Goal: Task Accomplishment & Management: Complete application form

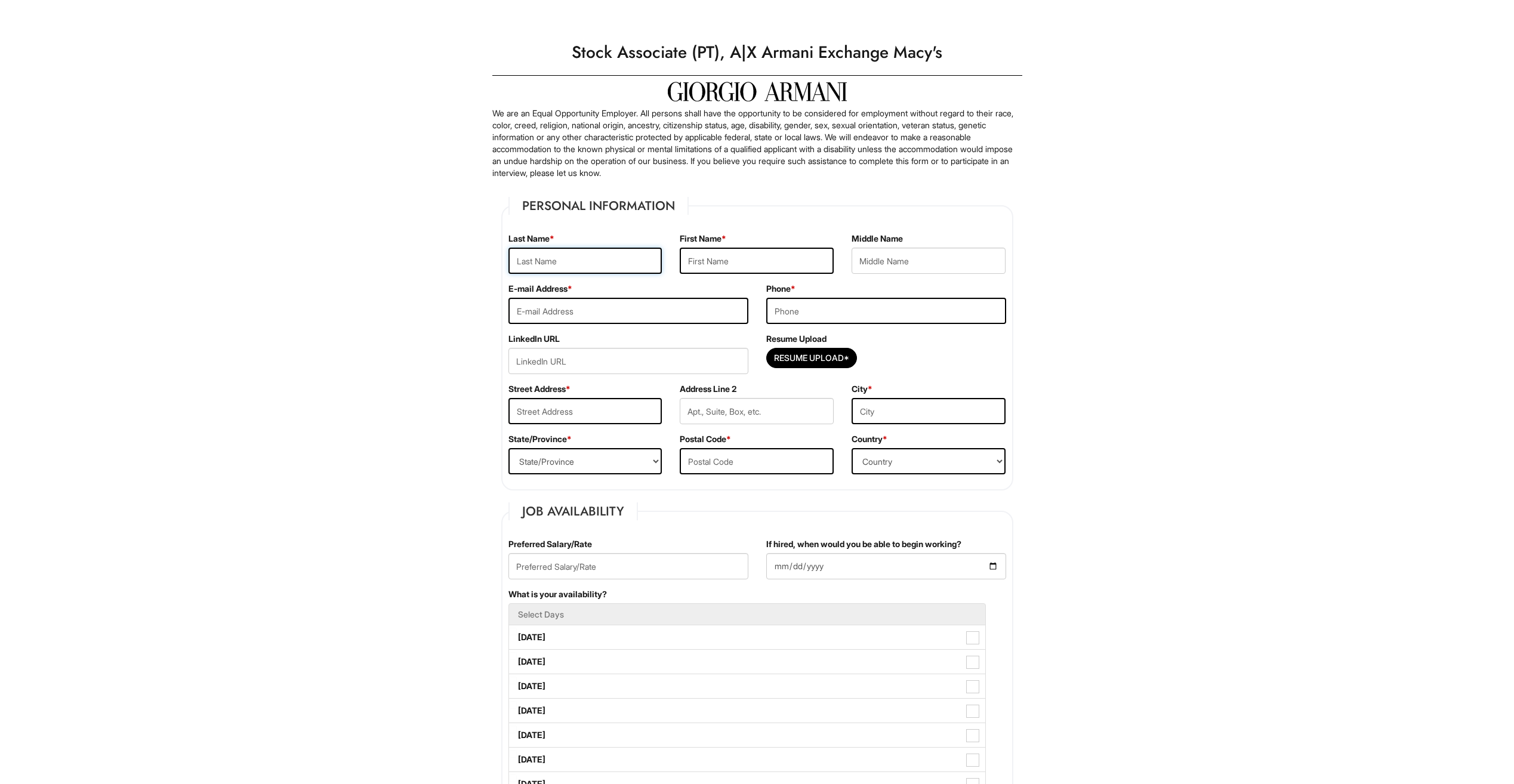
click at [597, 267] on input "text" at bounding box center [585, 260] width 154 height 26
type input "Beronio"
type input "[PERSON_NAME]"
type input "aberonio99@gmail.com"
type input "2013644104"
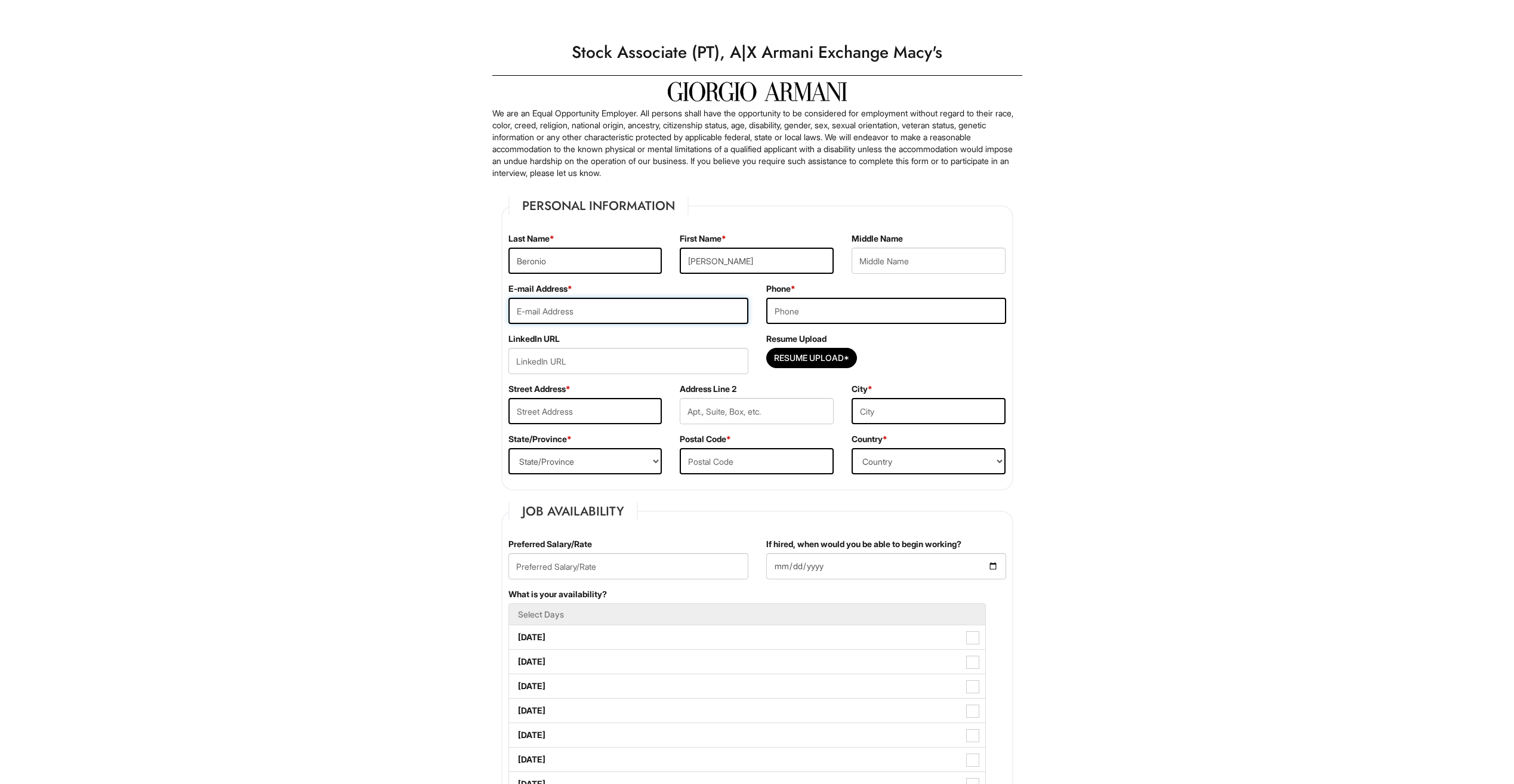
type input "69 0verlook Drive Dumont NJ 07628"
type input "Dumont"
select select "NJ"
type input "07628"
select select "United States of America"
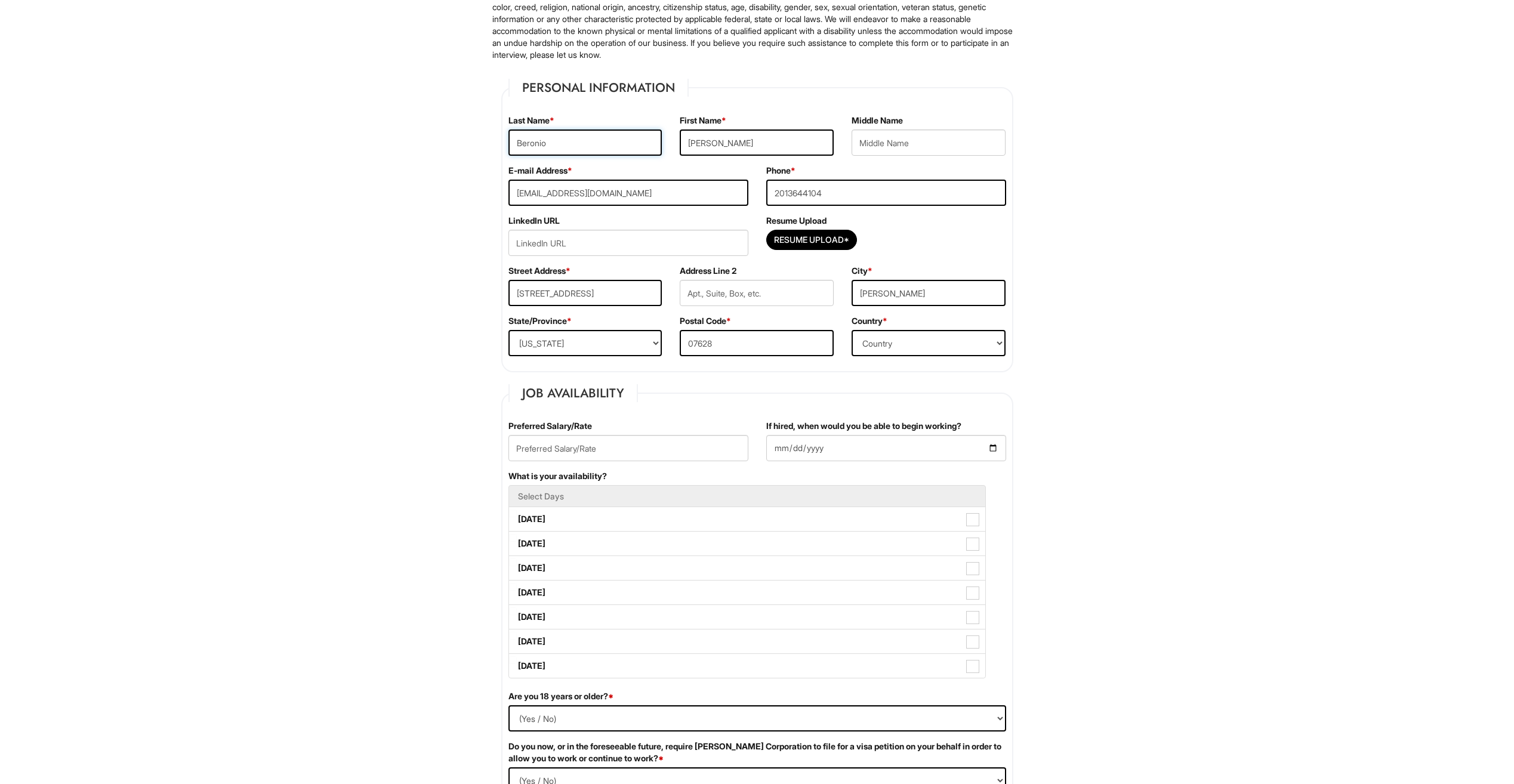
scroll to position [119, 0]
click at [668, 445] on input "text" at bounding box center [628, 446] width 240 height 26
type input "16"
click at [996, 449] on input "If hired, when would you be able to begin working?" at bounding box center [886, 446] width 240 height 26
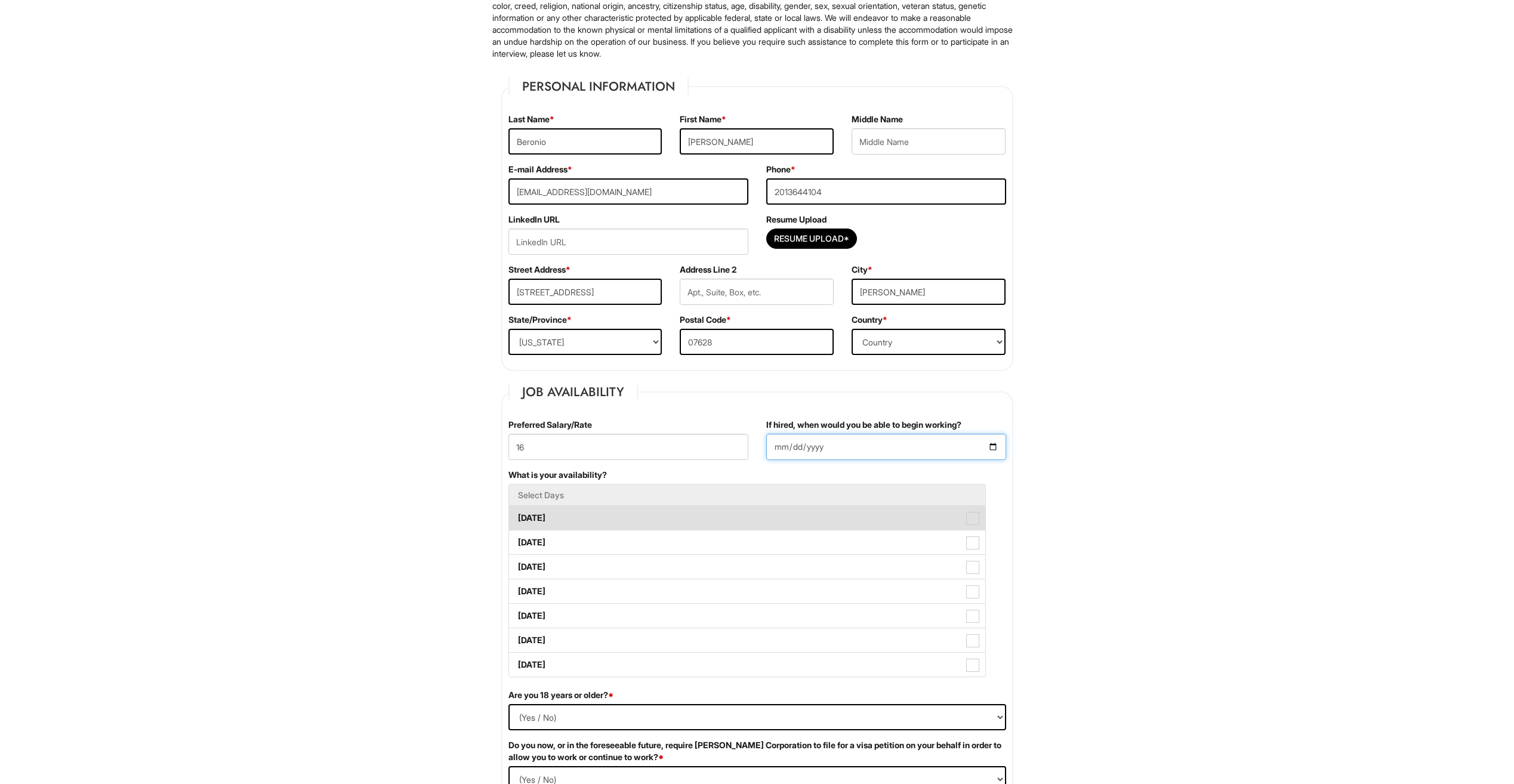
type input "2025-08-18"
click at [670, 517] on label "Monday" at bounding box center [747, 518] width 476 height 24
click at [517, 516] on Available_Monday "Monday" at bounding box center [513, 512] width 8 height 8
checkbox Available_Monday "true"
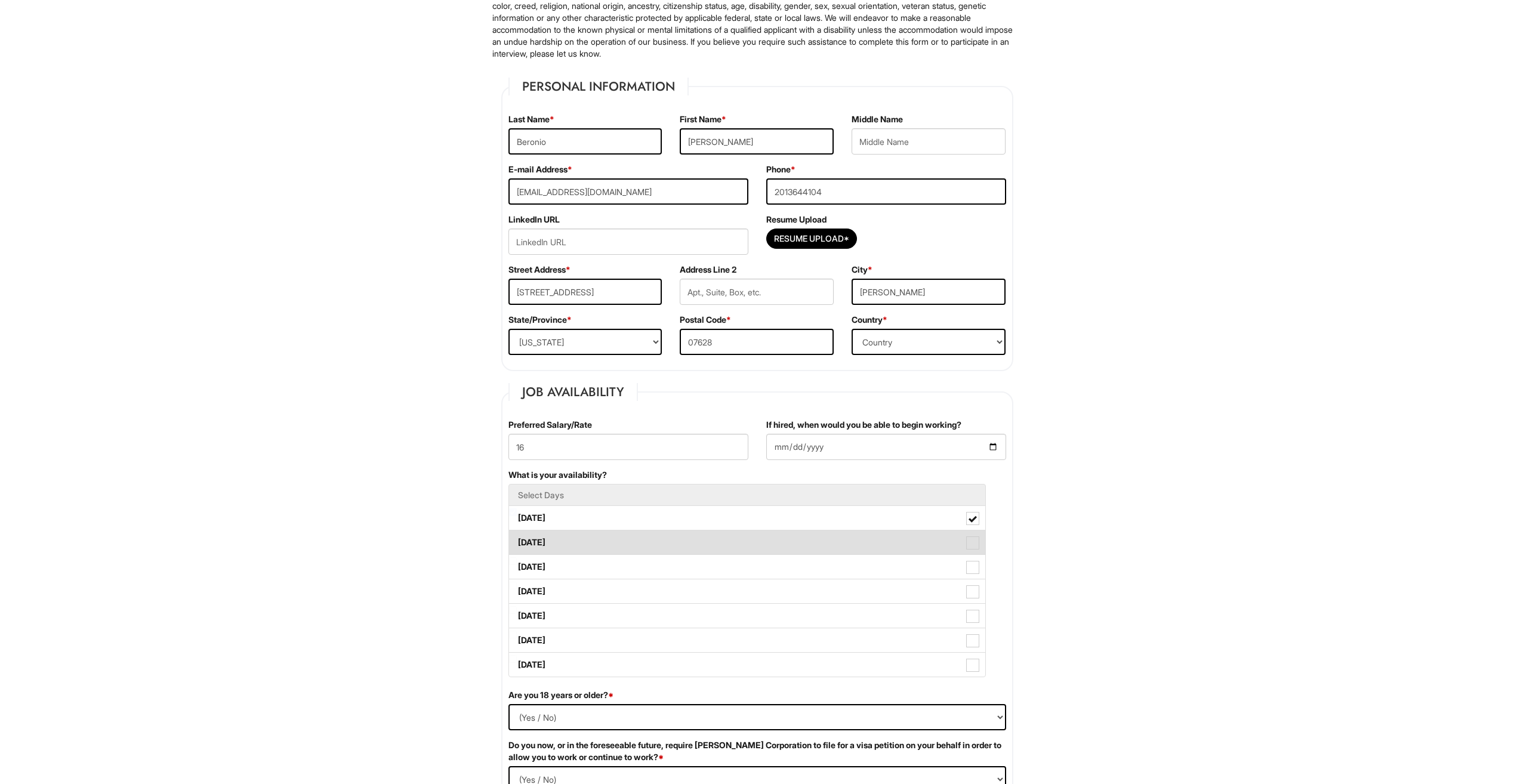
click at [664, 547] on label "Tuesday" at bounding box center [747, 543] width 476 height 24
click at [517, 541] on Available_Tuesday "Tuesday" at bounding box center [513, 536] width 8 height 8
checkbox Available_Tuesday "true"
click at [657, 558] on label "Wednesday" at bounding box center [747, 567] width 476 height 24
click at [517, 558] on Available_Wednesday "Wednesday" at bounding box center [513, 561] width 8 height 8
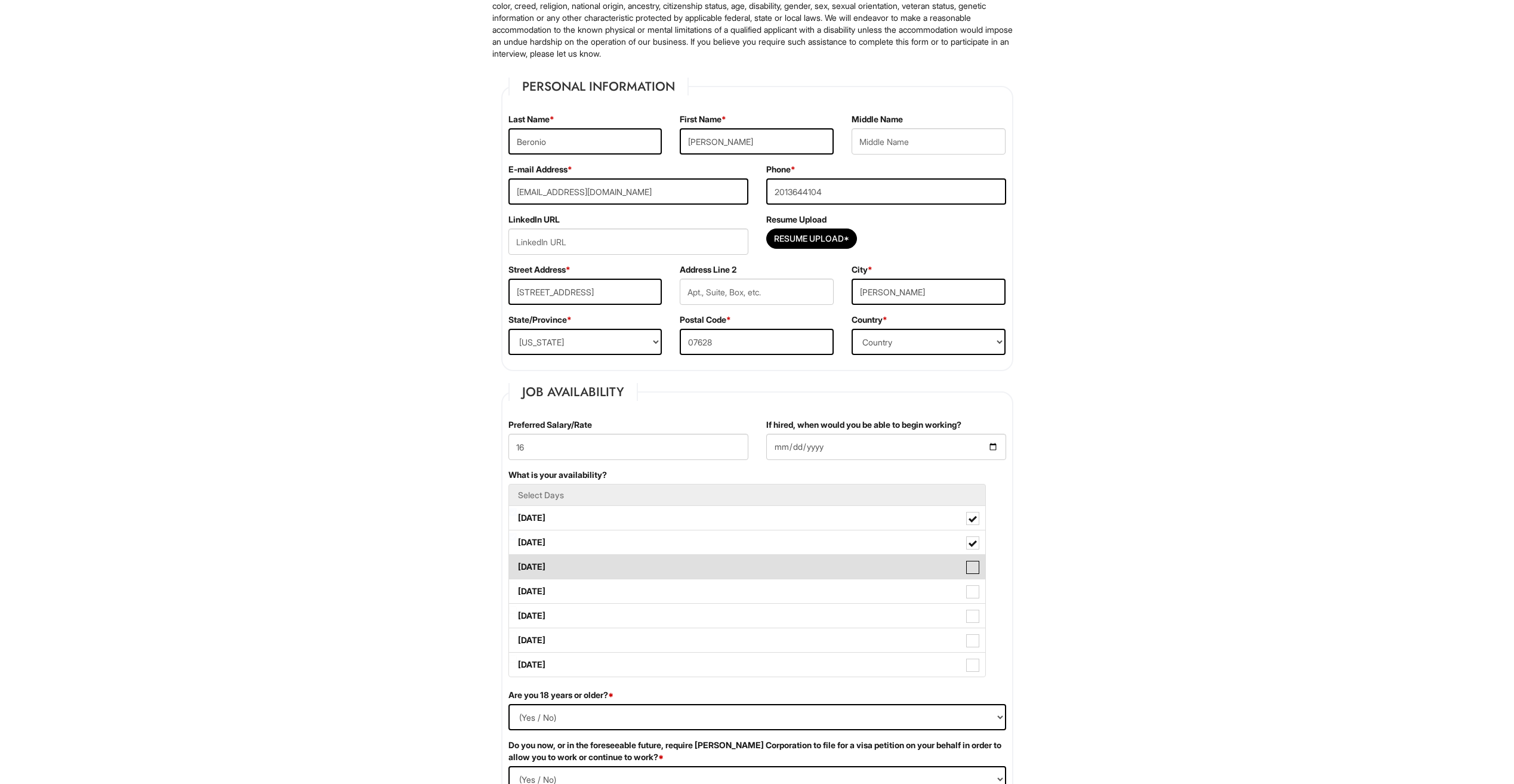
checkbox Available_Wednesday "true"
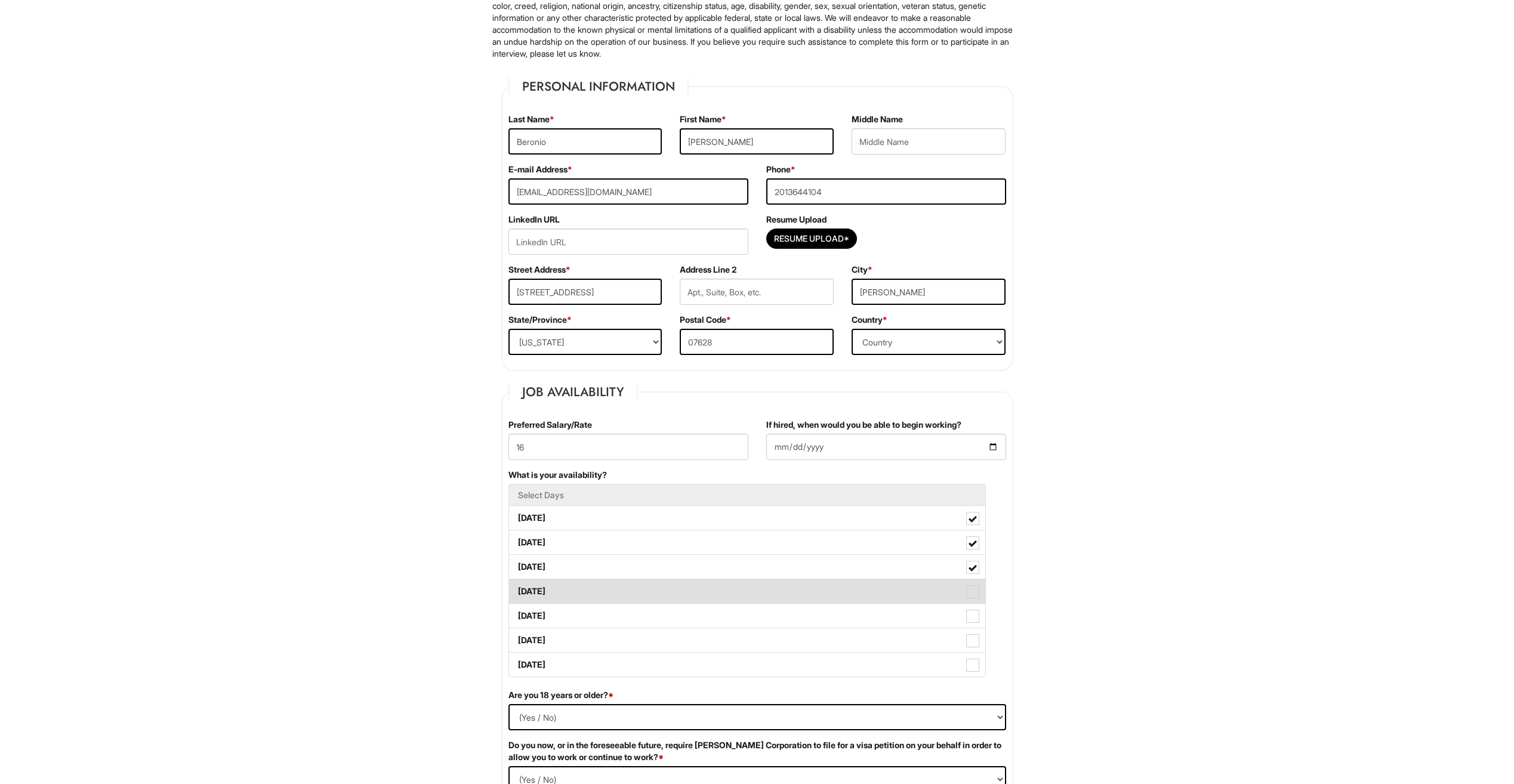
click at [655, 594] on label "Thursday" at bounding box center [747, 591] width 476 height 24
click at [517, 589] on Available_Thursday "Thursday" at bounding box center [513, 586] width 8 height 8
checkbox Available_Thursday "true"
click at [650, 619] on label "Friday" at bounding box center [747, 615] width 476 height 24
click at [517, 614] on Available_Friday "Friday" at bounding box center [513, 610] width 8 height 8
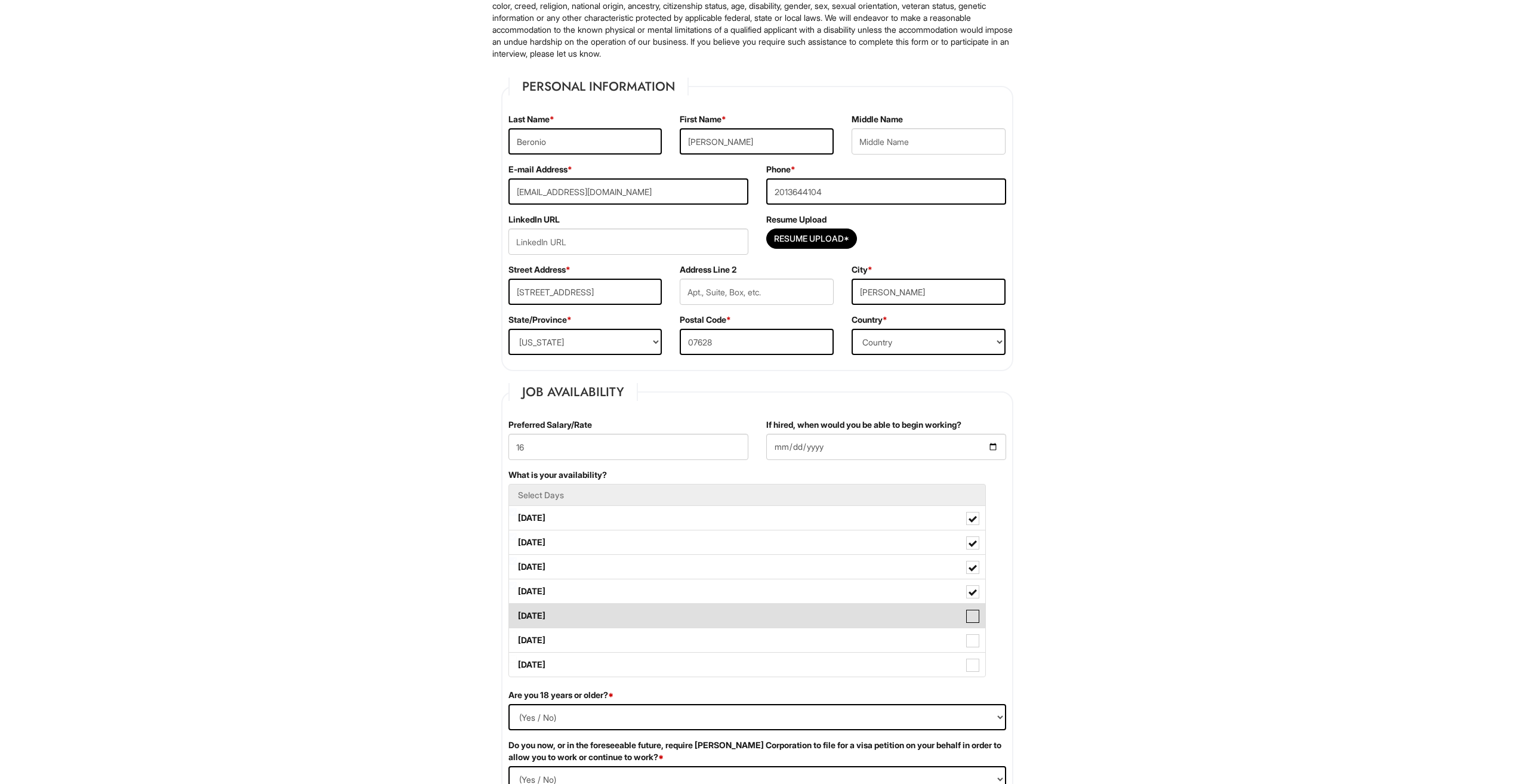
checkbox Available_Friday "true"
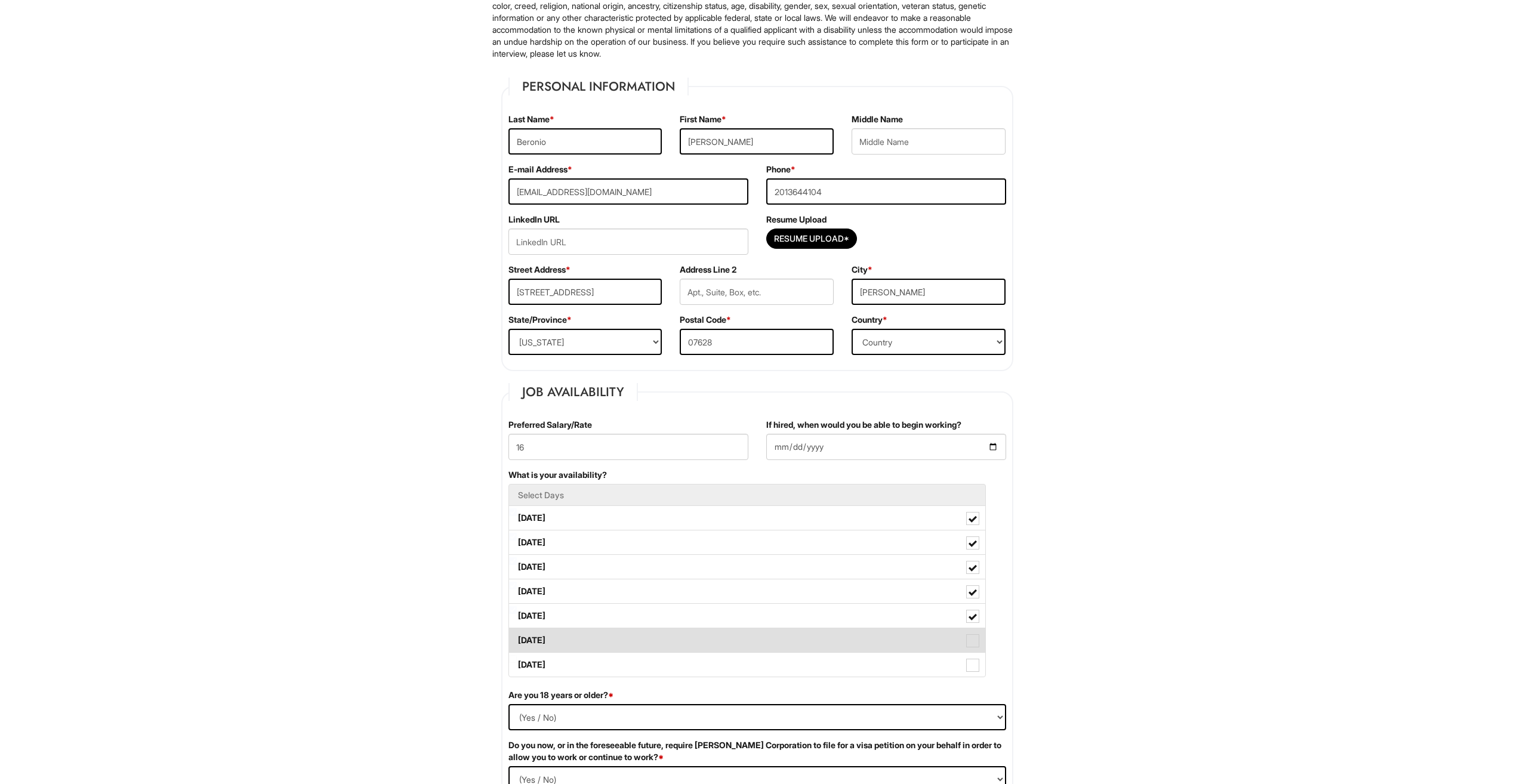
click at [650, 641] on label "Saturday" at bounding box center [747, 640] width 476 height 24
click at [517, 638] on Available_Saturday "Saturday" at bounding box center [513, 634] width 8 height 8
checkbox Available_Saturday "true"
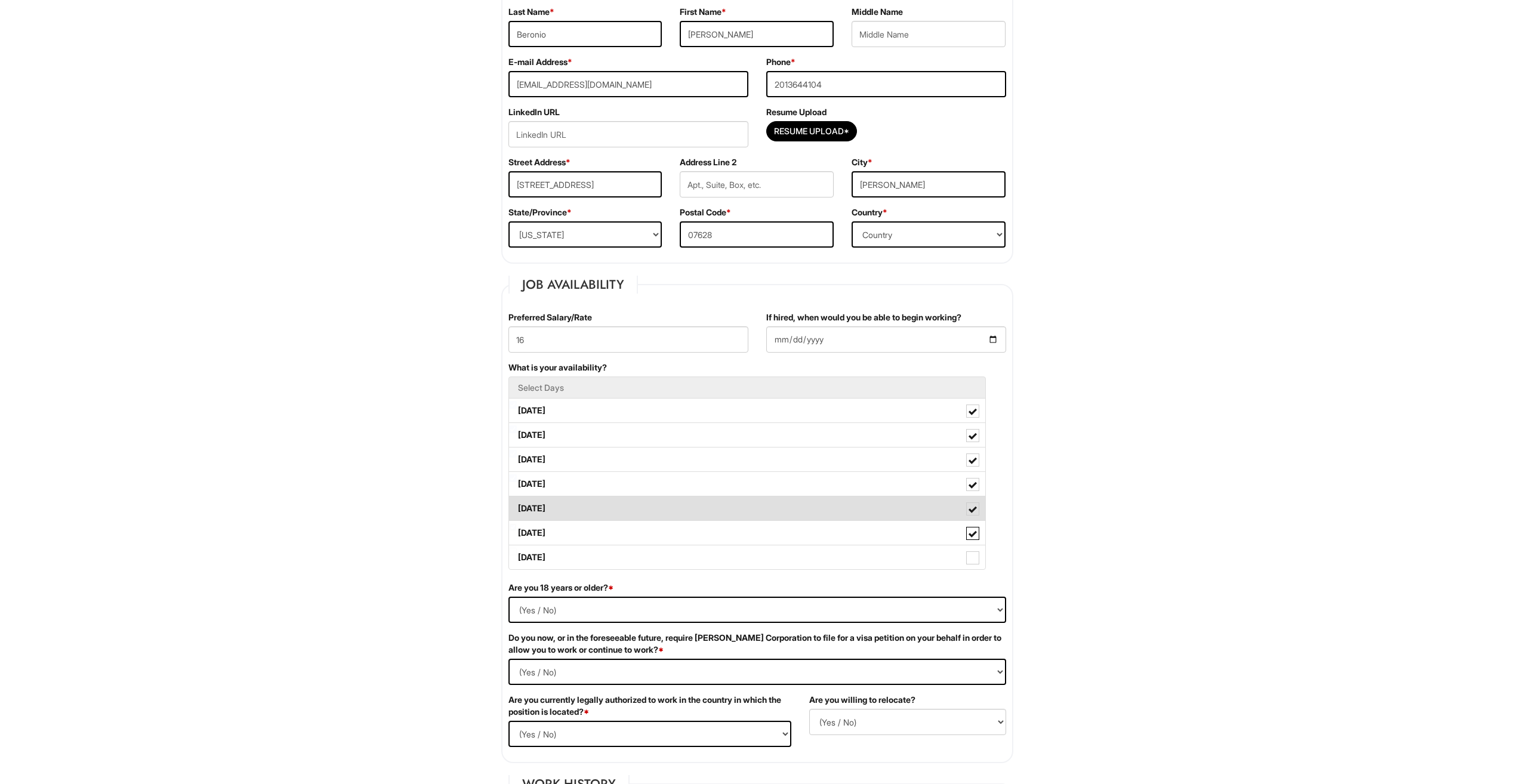
scroll to position [238, 0]
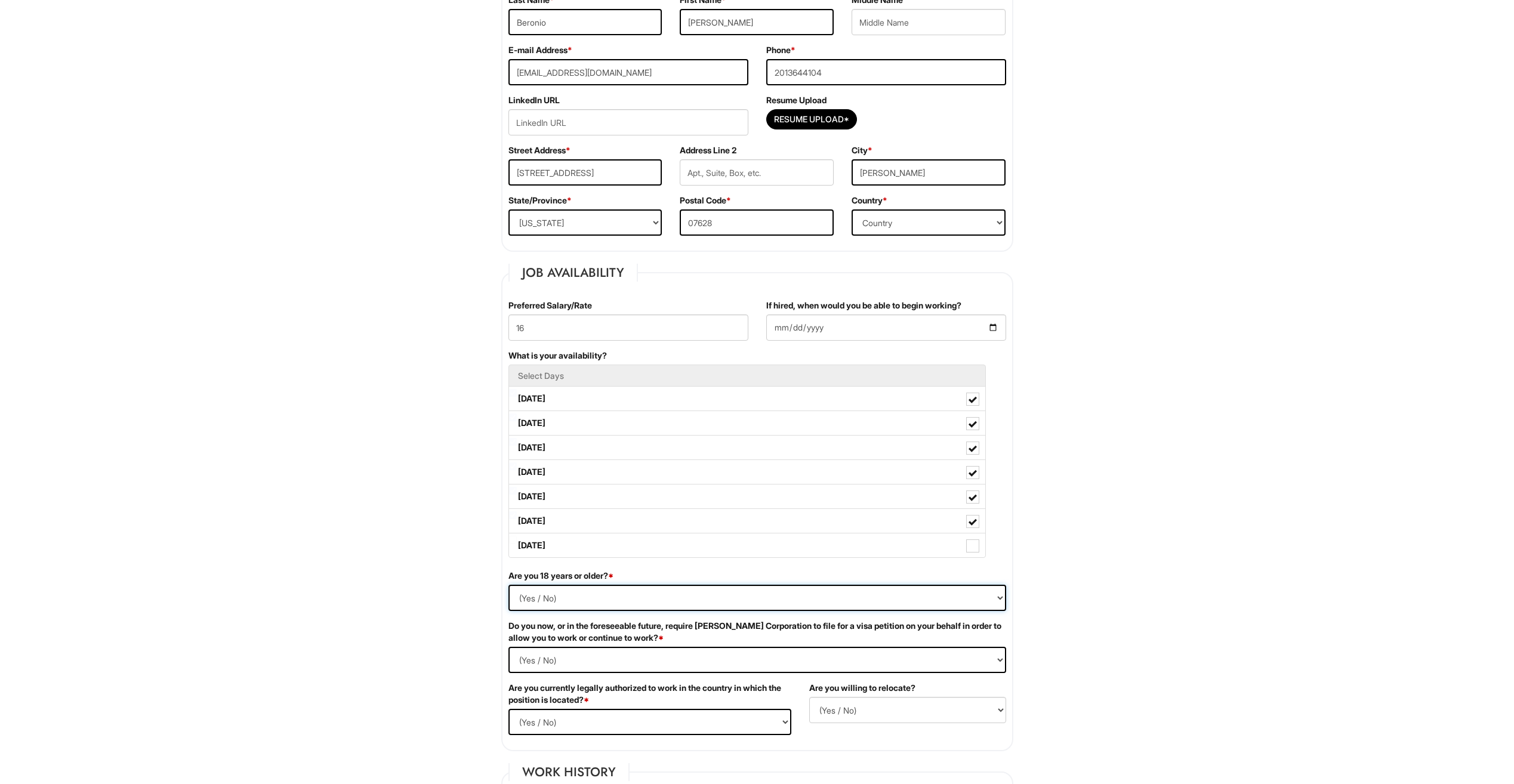
click at [624, 602] on select "(Yes / No) Yes No" at bounding box center [757, 597] width 498 height 26
click at [616, 596] on select "(Yes / No) Yes No" at bounding box center [757, 597] width 498 height 26
select select "Yes"
click at [508, 584] on select "(Yes / No) Yes No" at bounding box center [757, 597] width 498 height 26
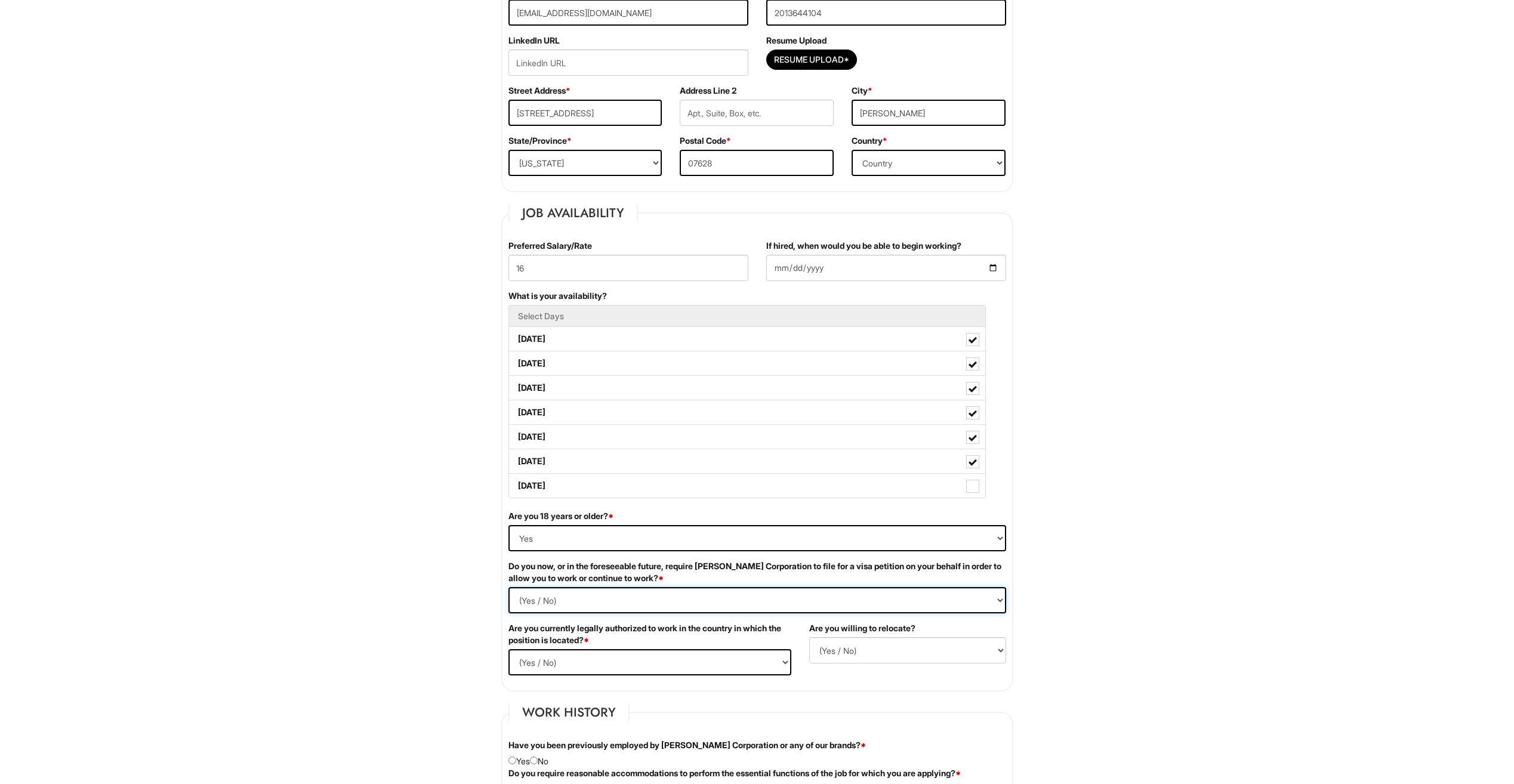
click at [626, 607] on Required "(Yes / No) Yes No" at bounding box center [757, 600] width 498 height 26
select Required "No"
click at [508, 587] on Required "(Yes / No) Yes No" at bounding box center [757, 600] width 498 height 26
click at [628, 659] on select "(Yes / No) Yes No" at bounding box center [650, 662] width 283 height 26
click at [508, 649] on select "(Yes / No) Yes No" at bounding box center [650, 662] width 283 height 26
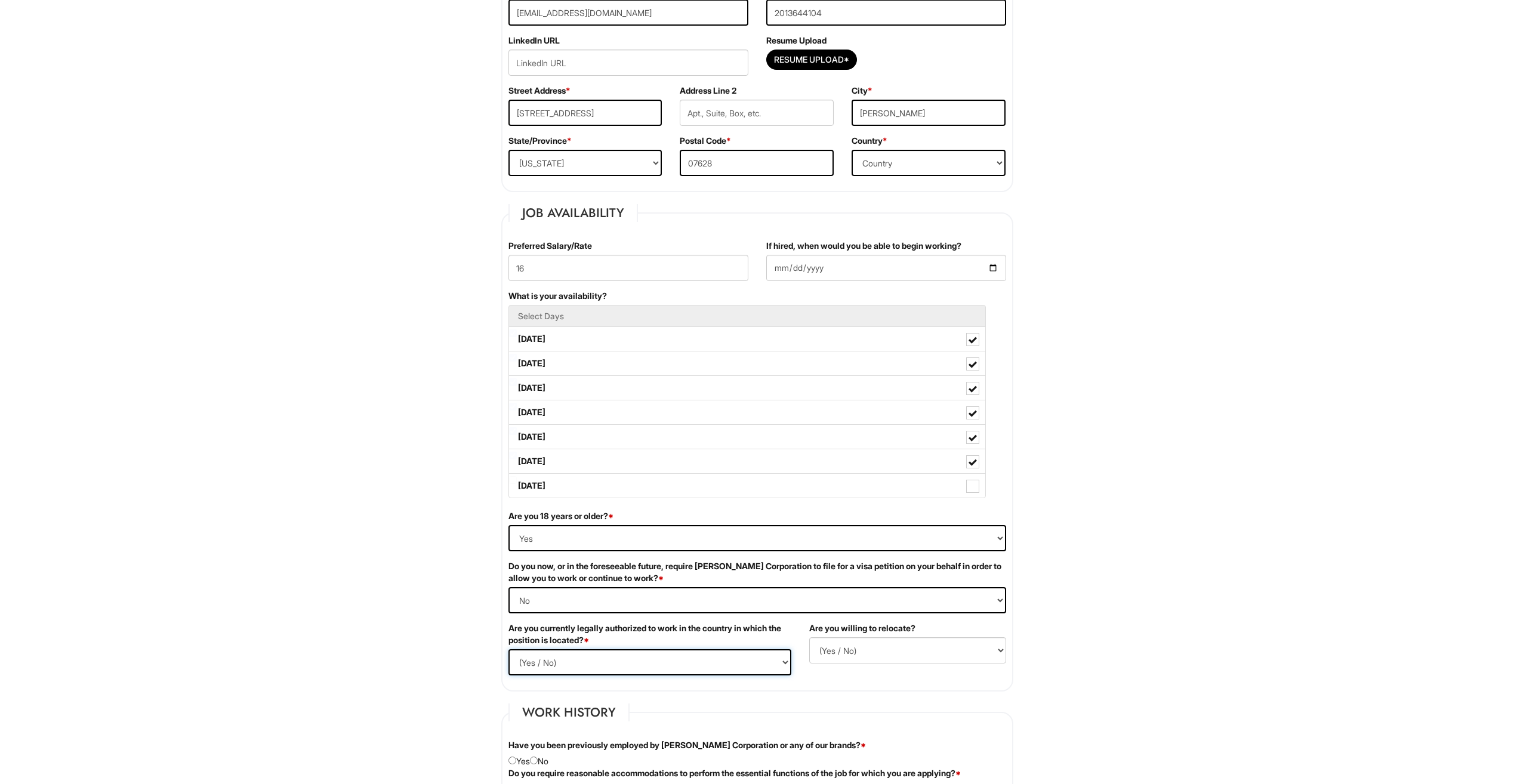
click at [624, 664] on select "(Yes / No) Yes No" at bounding box center [650, 662] width 283 height 26
select select "Yes"
click at [508, 649] on select "(Yes / No) Yes No" at bounding box center [650, 662] width 283 height 26
click at [845, 652] on select "(Yes / No) No Yes" at bounding box center [907, 650] width 197 height 26
select select "N"
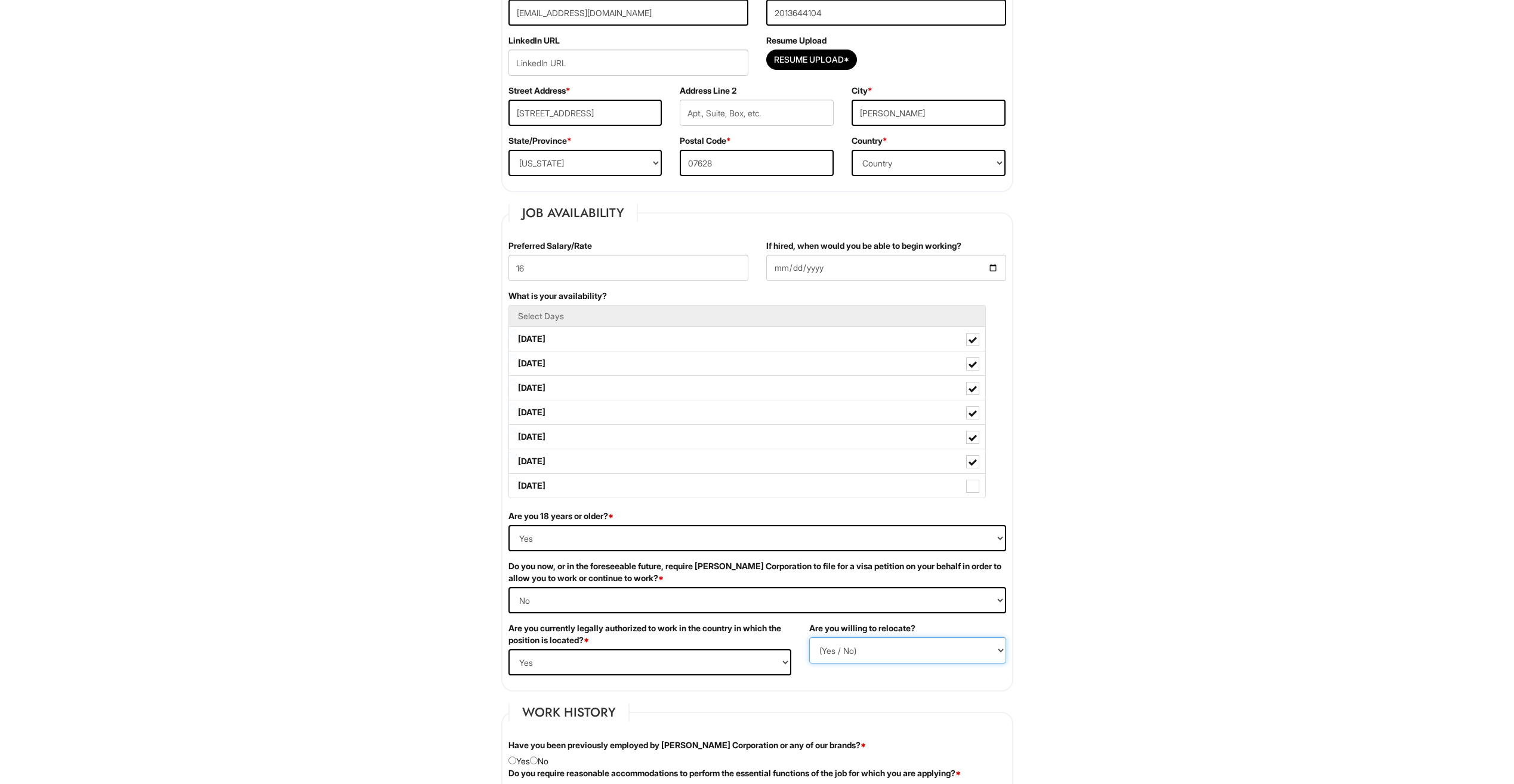
click at [809, 637] on select "(Yes / No) No Yes" at bounding box center [907, 650] width 197 height 26
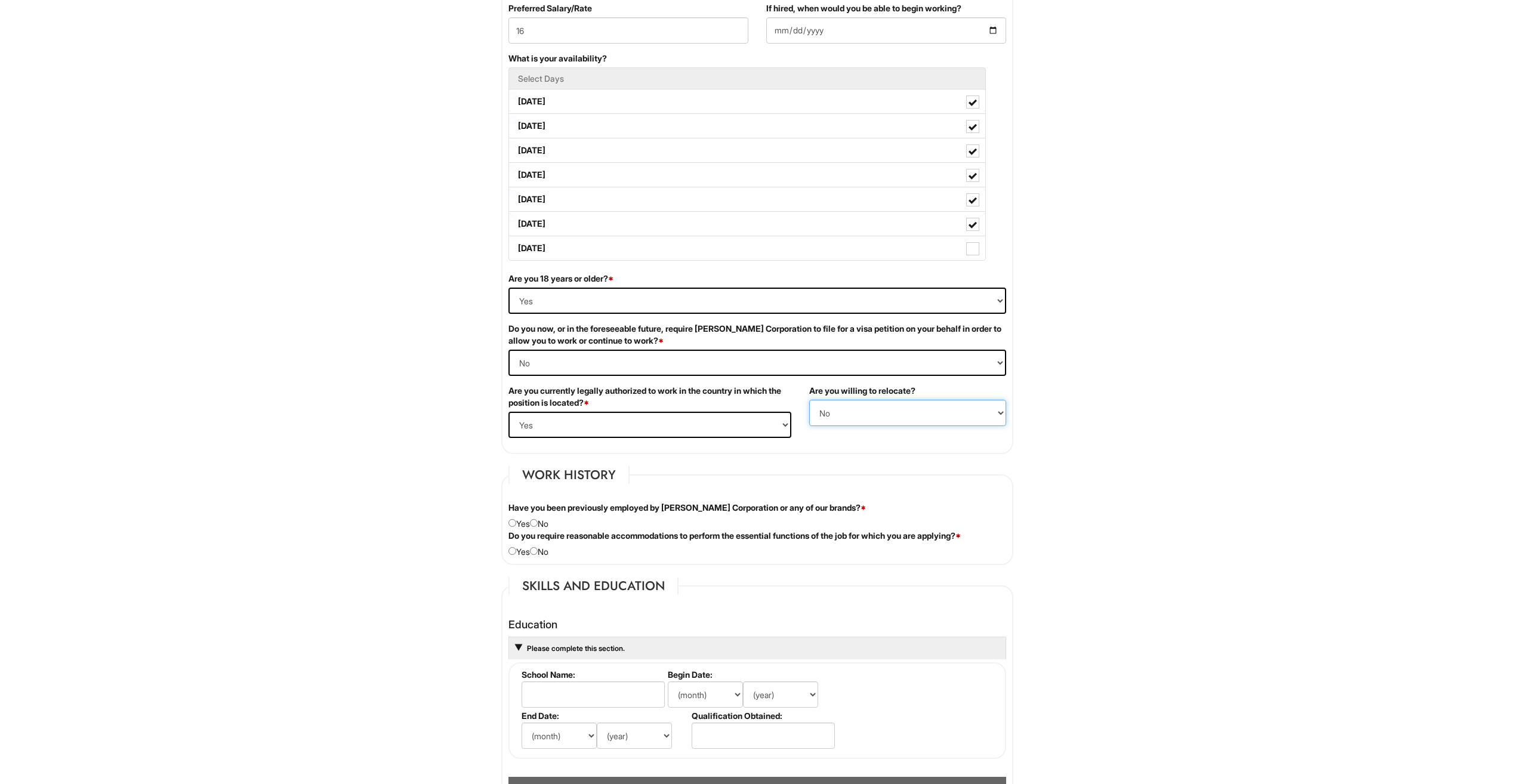
scroll to position [537, 0]
click at [538, 524] on input "radio" at bounding box center [534, 522] width 8 height 8
radio input "true"
click at [533, 551] on div "Do you require reasonable accommodations to perform the essential functions of …" at bounding box center [757, 543] width 515 height 28
click at [538, 547] on input "radio" at bounding box center [534, 549] width 8 height 8
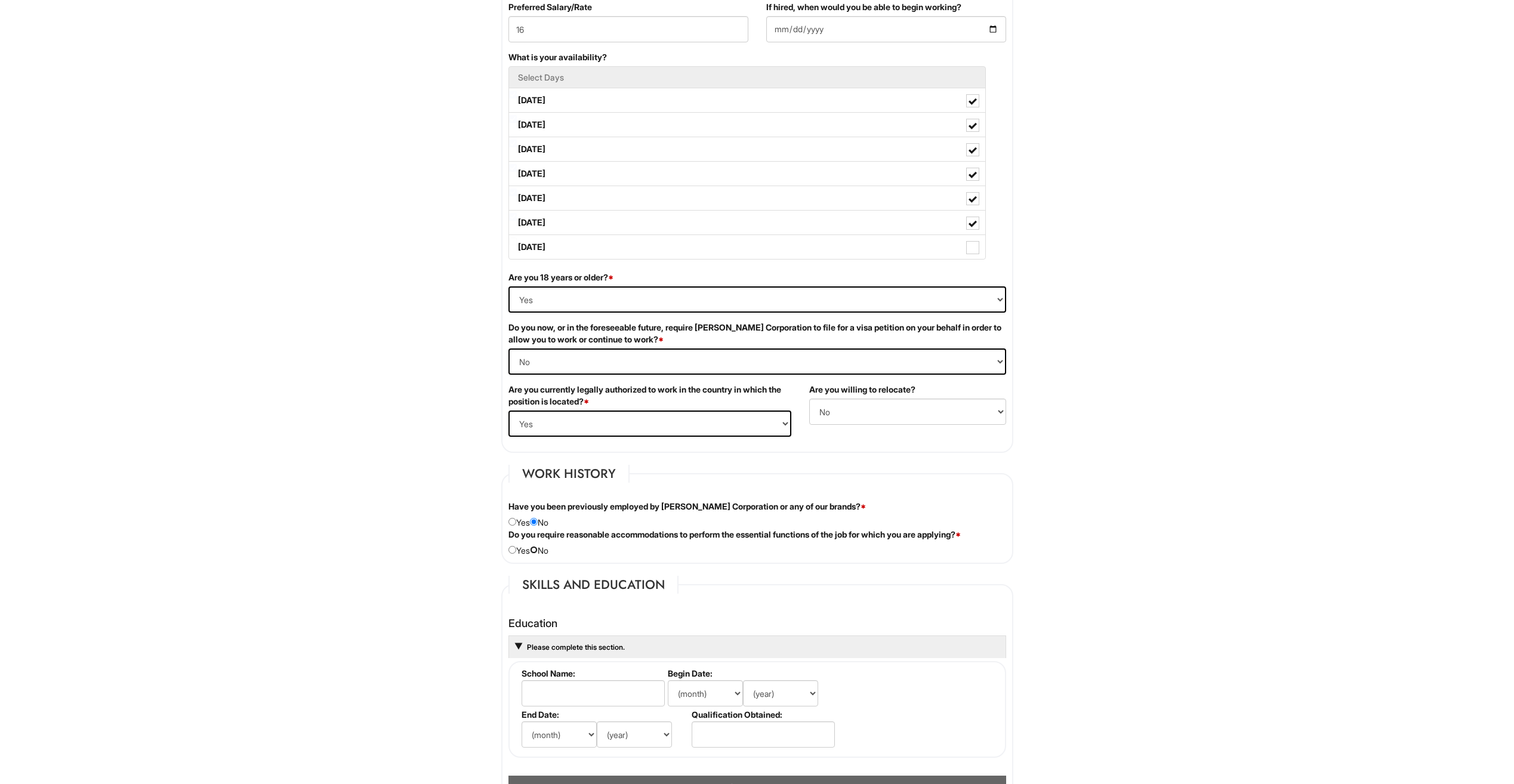
radio input "true"
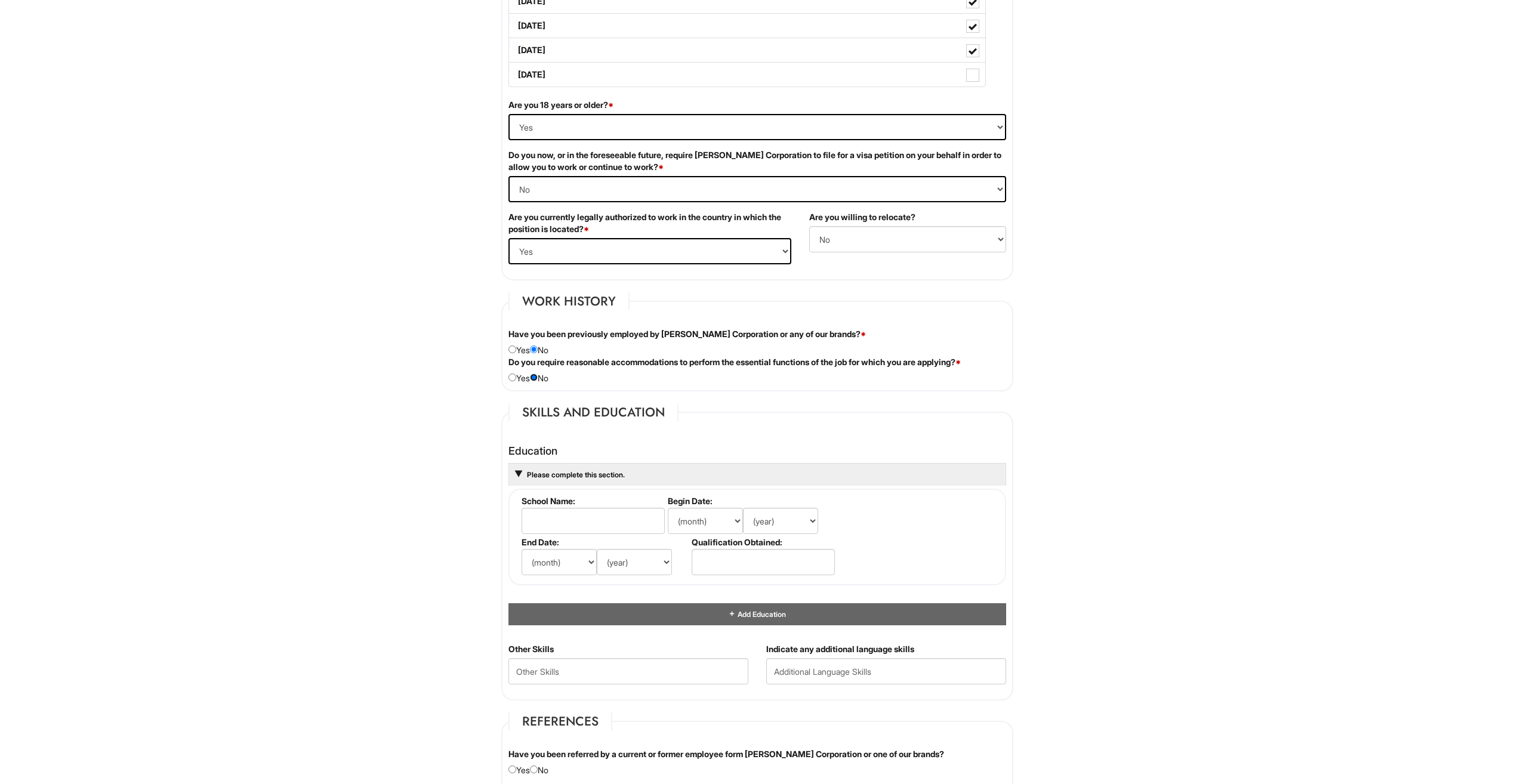
scroll to position [716, 0]
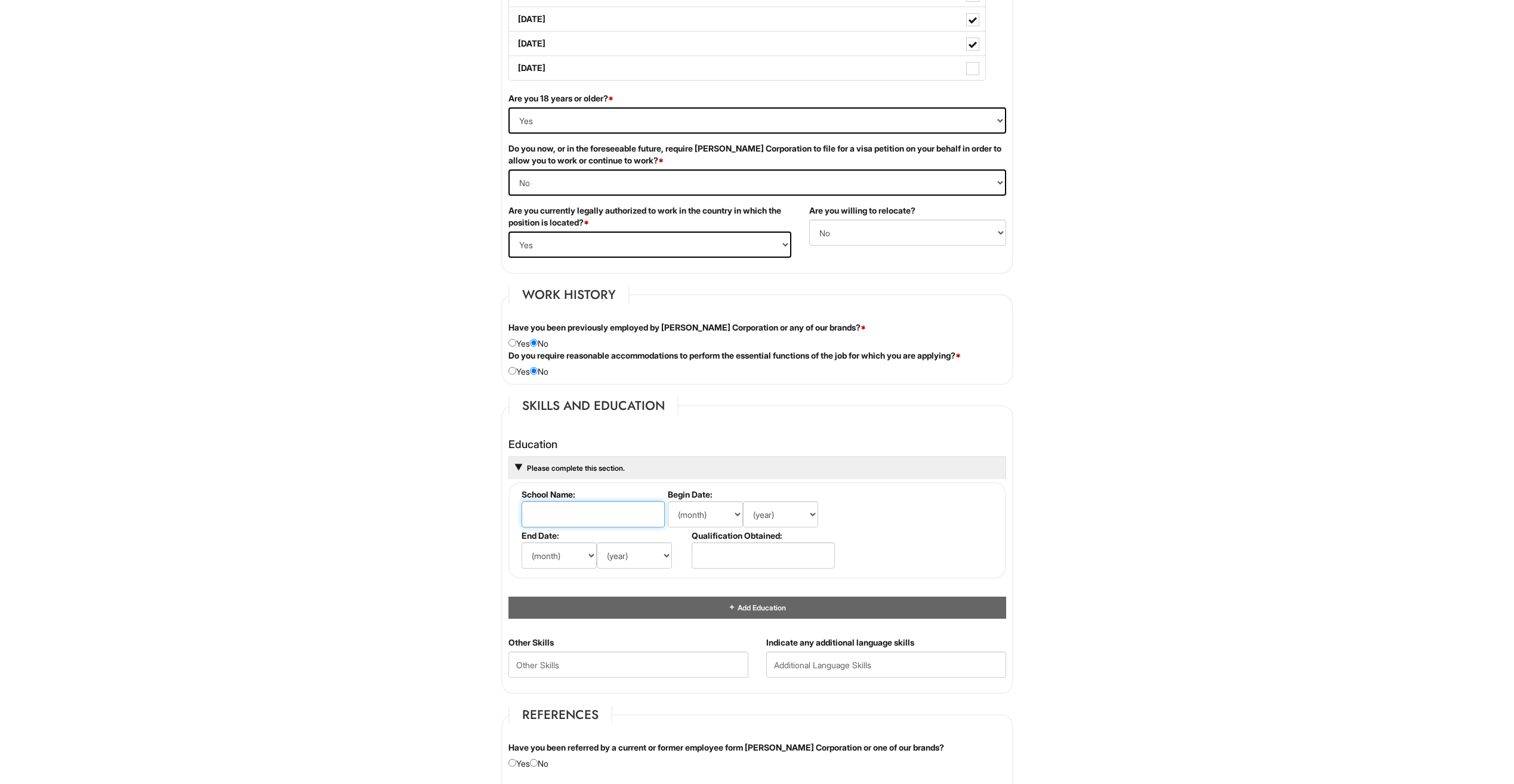
click at [569, 519] on input "text" at bounding box center [593, 514] width 143 height 26
click at [518, 470] on span at bounding box center [518, 467] width 7 height 7
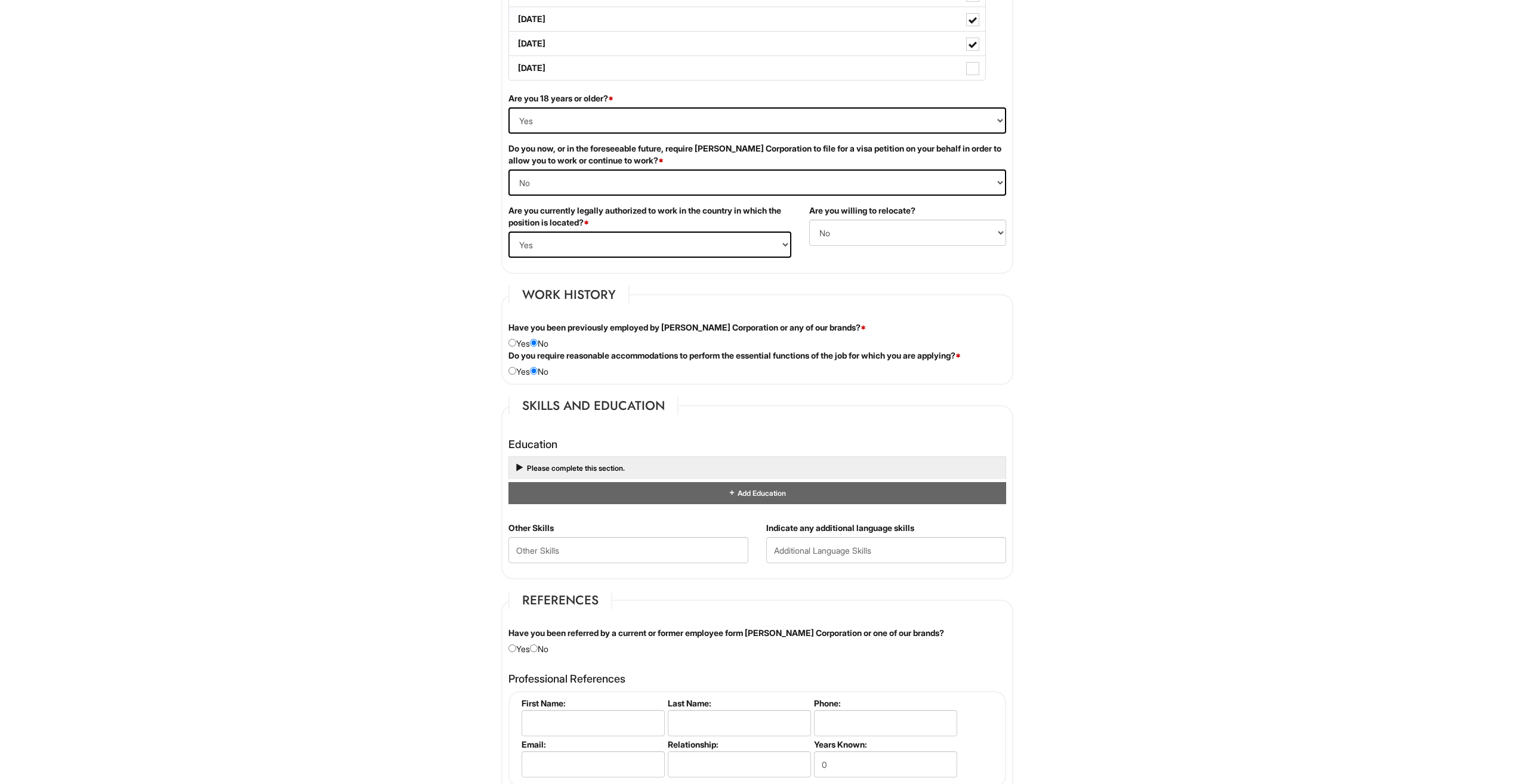
click at [520, 470] on span at bounding box center [517, 468] width 10 height 10
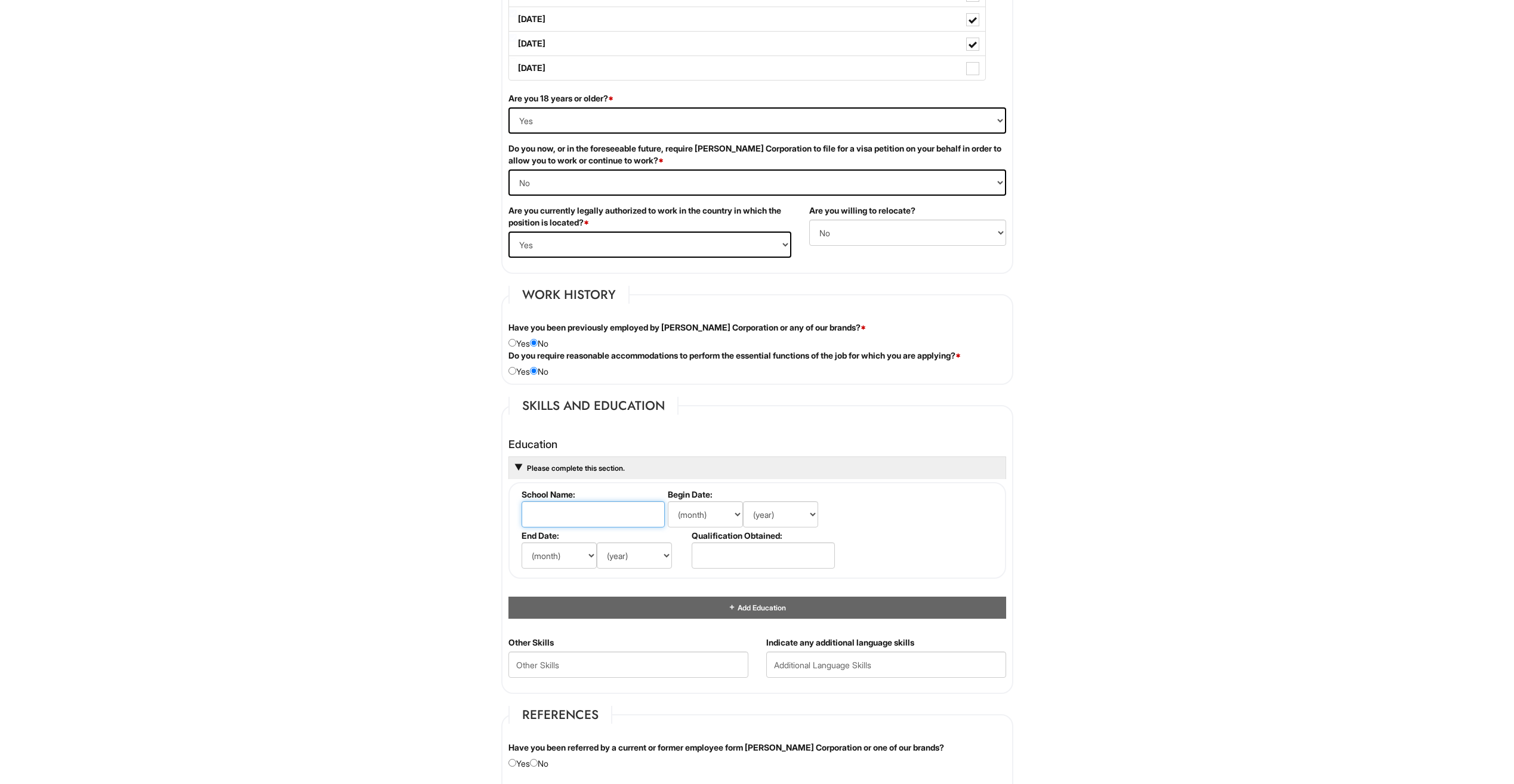
click at [569, 515] on input "text" at bounding box center [593, 514] width 143 height 26
type input "Berkely College"
click at [721, 509] on select "(month) Jan Feb Mar Apr May Jun Jul Aug Sep Oct Nov Dec" at bounding box center [705, 514] width 75 height 26
select select "9"
click at [668, 501] on select "(month) Jan Feb Mar Apr May Jun Jul Aug Sep Oct Nov Dec" at bounding box center [705, 514] width 75 height 26
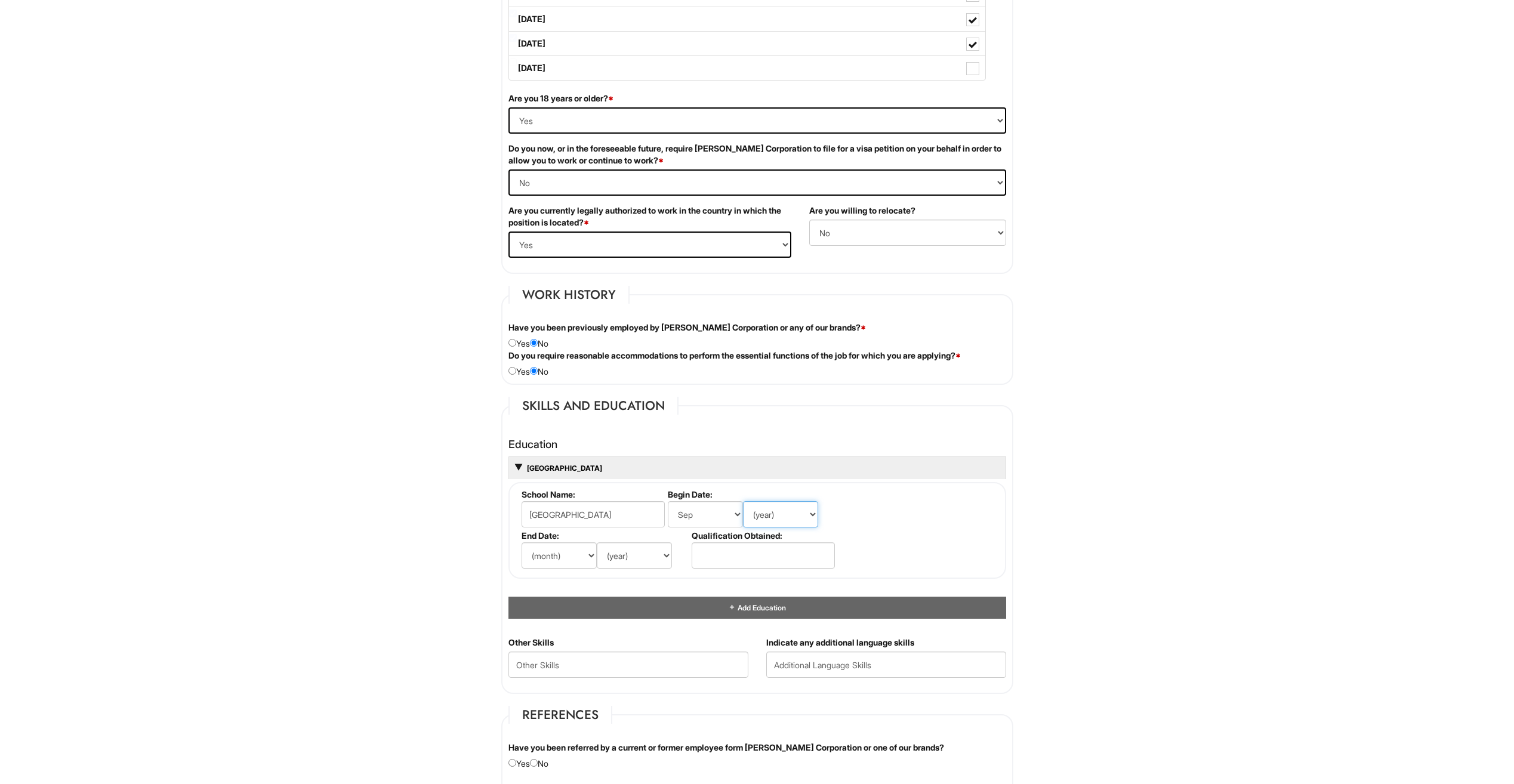
click at [765, 525] on select "(year) 2029 2028 2027 2026 2025 2024 2023 2022 2021 2020 2019 2018 2017 2016 20…" at bounding box center [780, 514] width 75 height 26
select select "2019"
click at [743, 501] on select "(year) 2029 2028 2027 2026 2025 2024 2023 2022 2021 2020 2019 2018 2017 2016 20…" at bounding box center [780, 514] width 75 height 26
click at [580, 550] on select "(month) Jan Feb Mar Apr May Jun Jul Aug Sep Oct Nov Dec" at bounding box center [559, 555] width 75 height 26
select select "5"
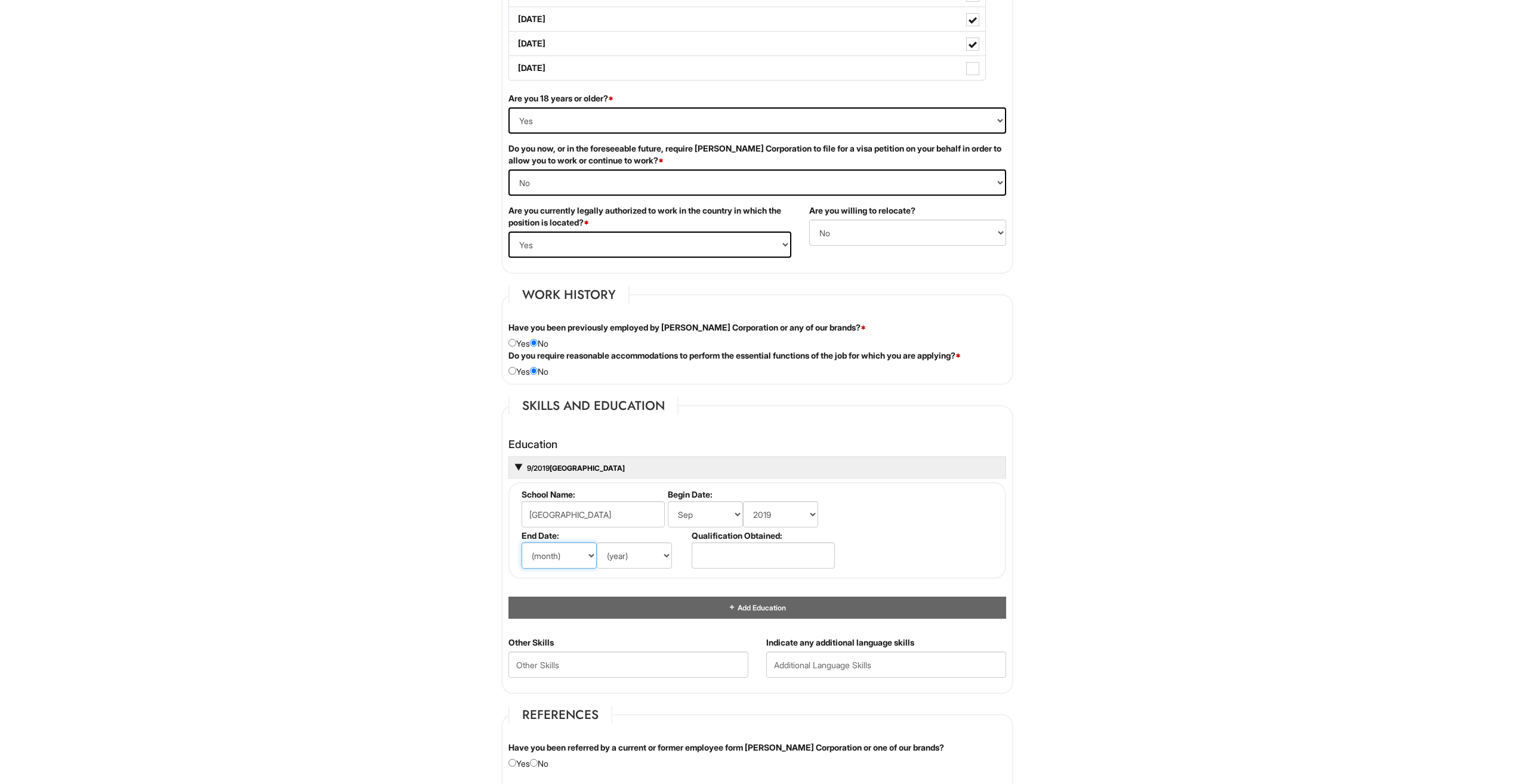
click at [522, 543] on select "(month) Jan Feb Mar Apr May Jun Jul Aug Sep Oct Nov Dec" at bounding box center [559, 555] width 75 height 26
click at [646, 552] on select "(year) 2029 2028 2027 2026 2025 2024 2023 2022 2021 2020 2019 2018 2017 2016 20…" at bounding box center [634, 555] width 75 height 26
select select "2022"
click at [597, 543] on select "(year) 2029 2028 2027 2026 2025 2024 2023 2022 2021 2020 2019 2018 2017 2016 20…" at bounding box center [634, 555] width 75 height 26
click at [735, 563] on input "text" at bounding box center [763, 555] width 143 height 26
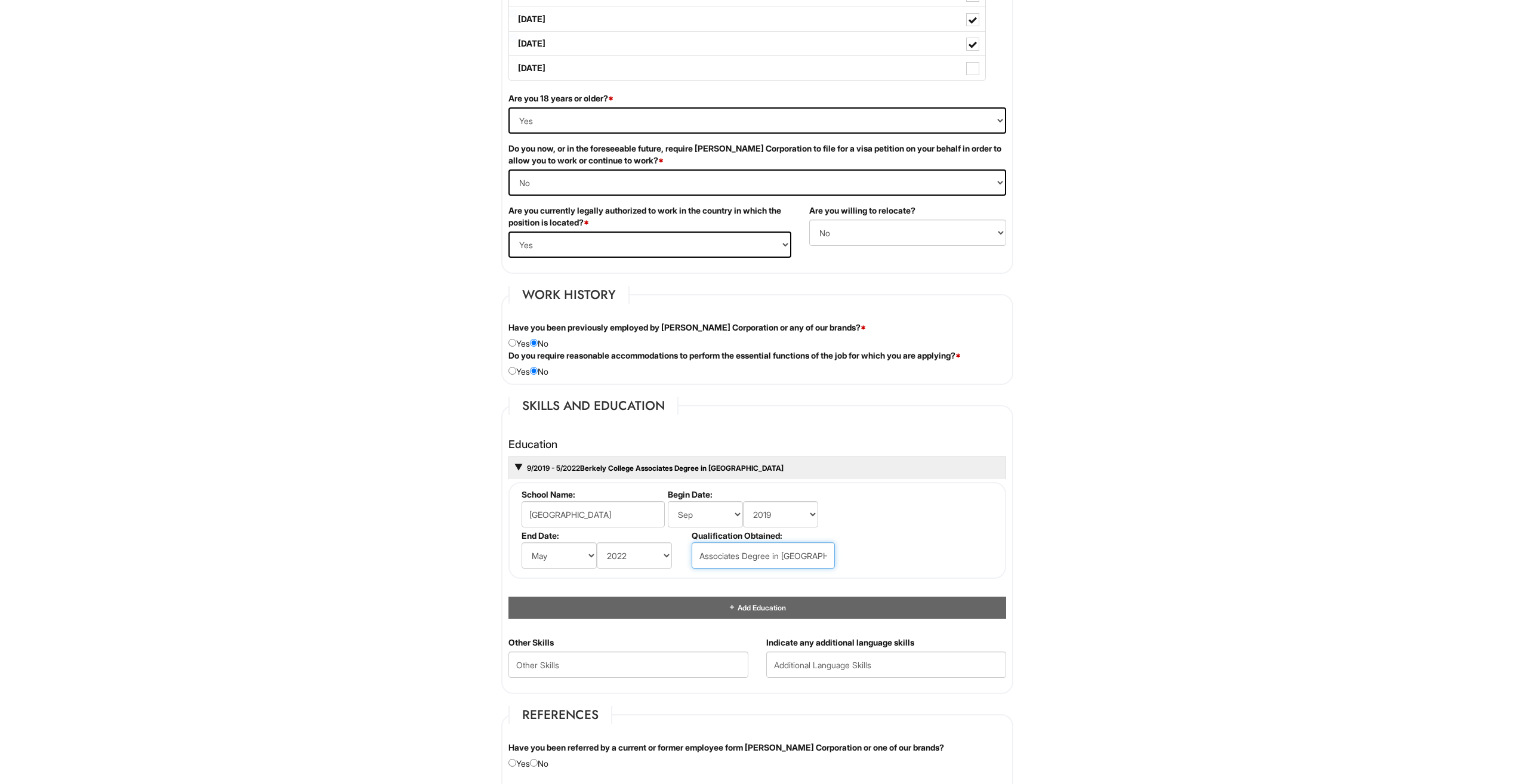
drag, startPoint x: 809, startPoint y: 551, endPoint x: 808, endPoint y: 556, distance: 5.1
click at [808, 555] on input "Associates Degree in Businnes" at bounding box center [763, 555] width 143 height 26
type input "Associates Degree in Business Adminstatrion"
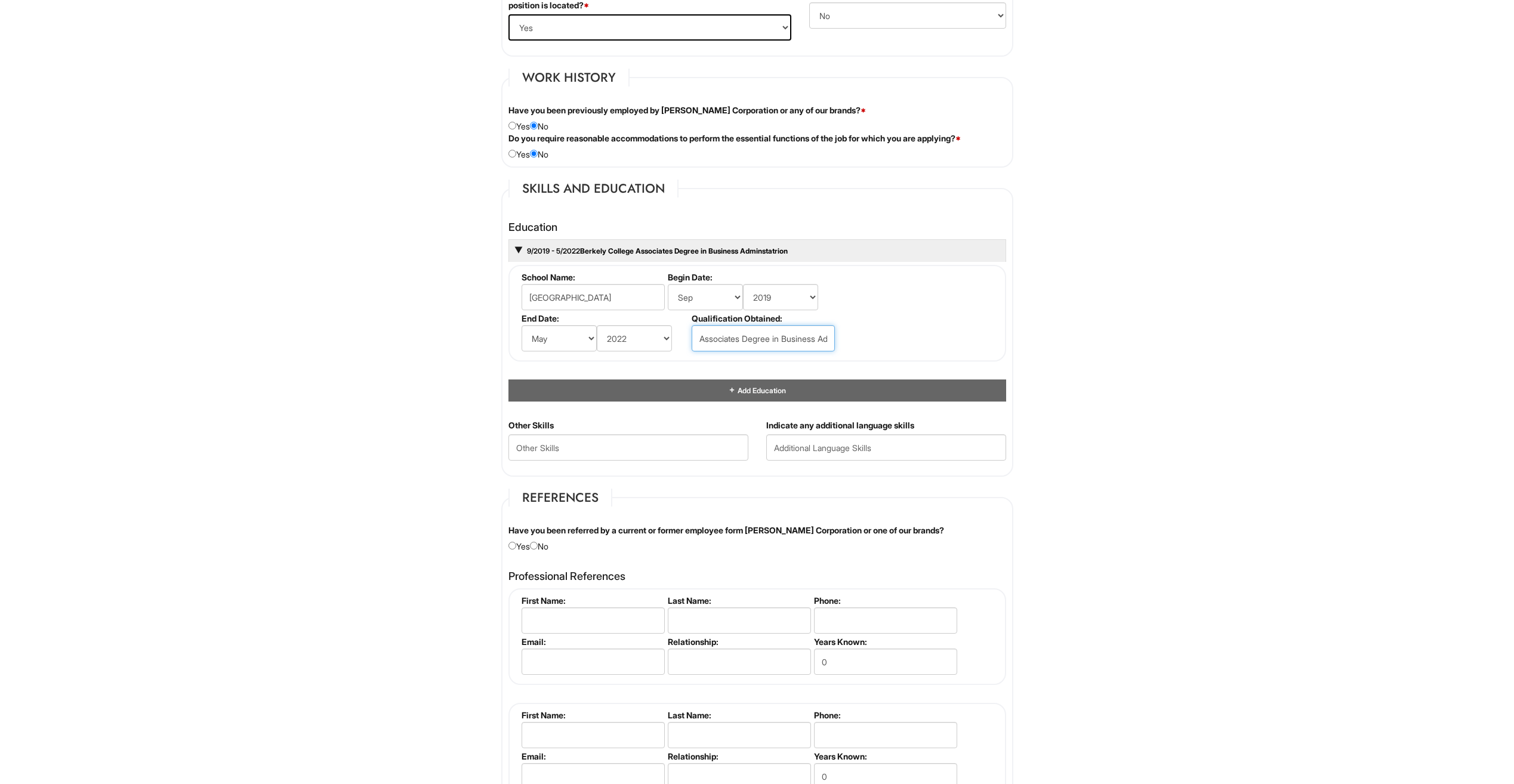
scroll to position [954, 0]
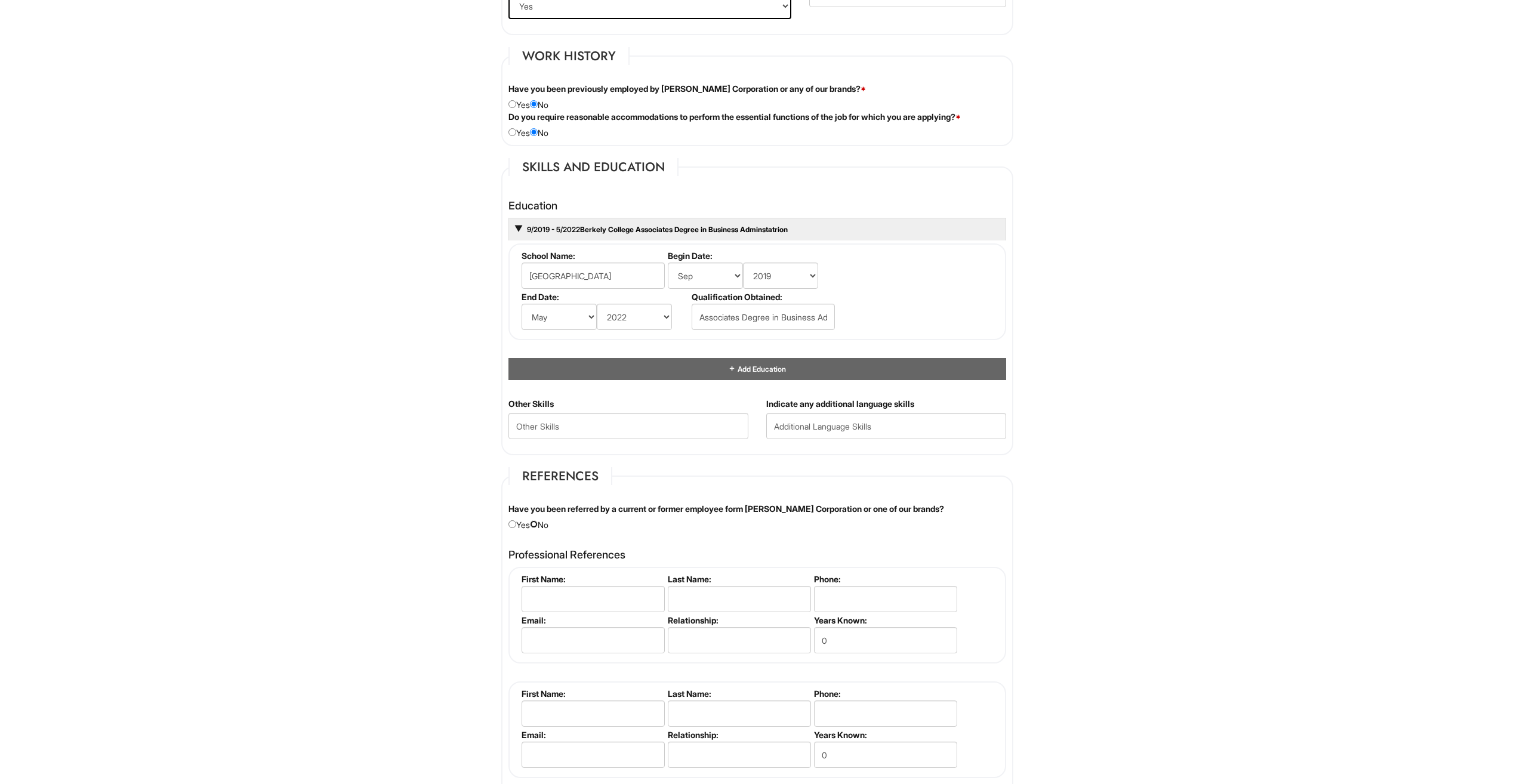
click at [538, 526] on input "radio" at bounding box center [534, 524] width 8 height 8
radio input "true"
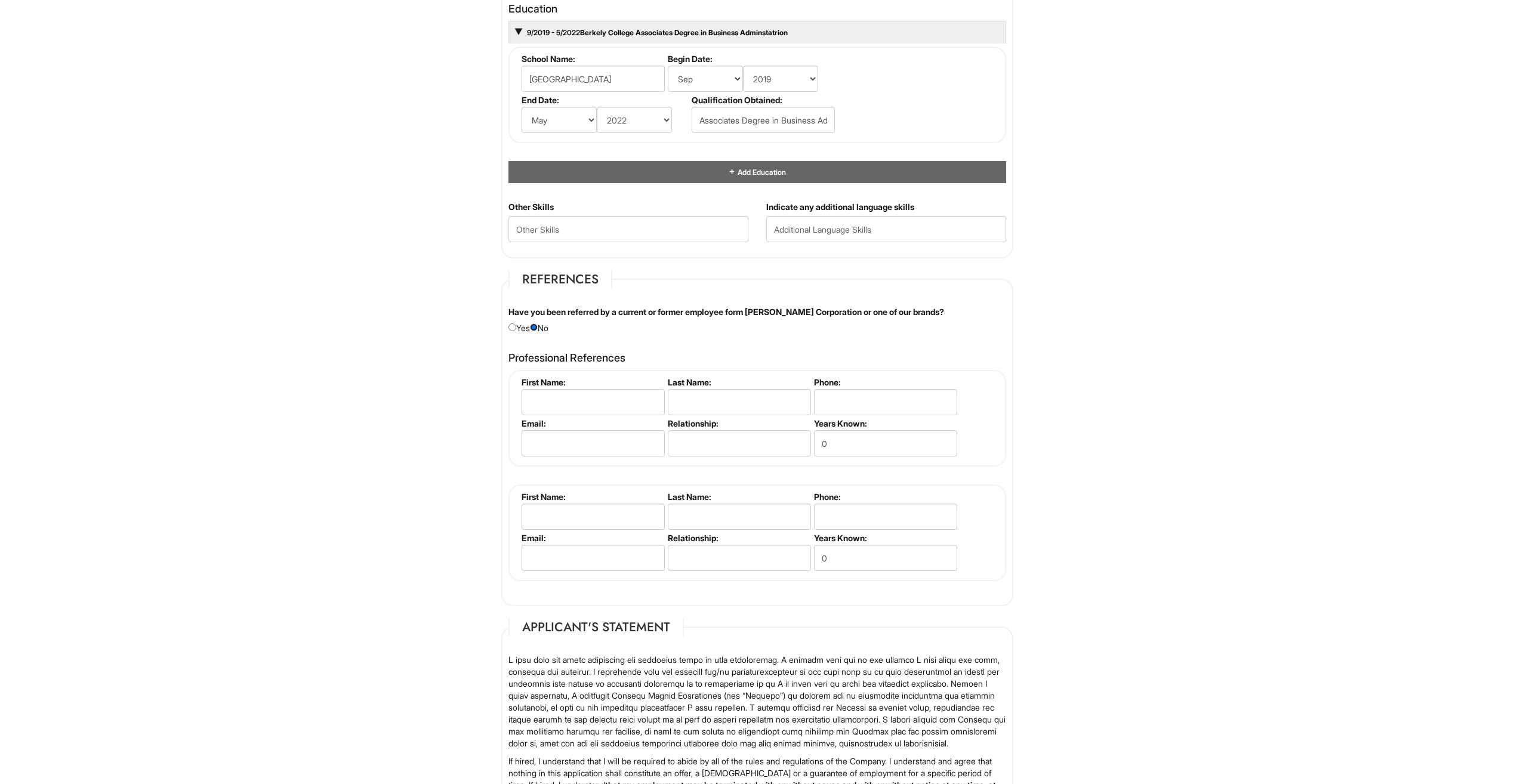
scroll to position [1133, 0]
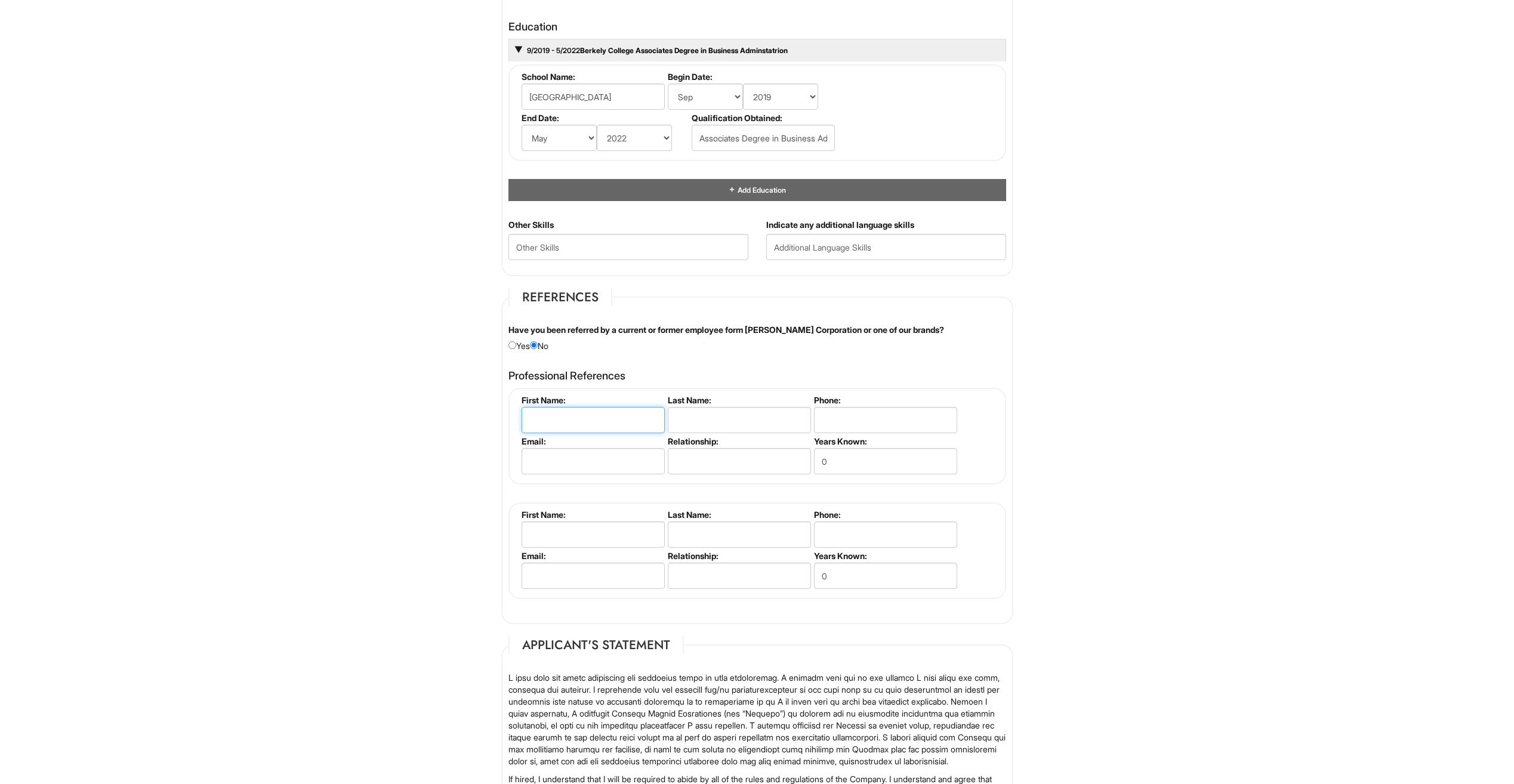
click at [610, 419] on input "text" at bounding box center [593, 420] width 143 height 26
type input "Lidia"
click at [694, 424] on input "text" at bounding box center [739, 420] width 143 height 26
type input "Deangelis"
type input "2012324665"
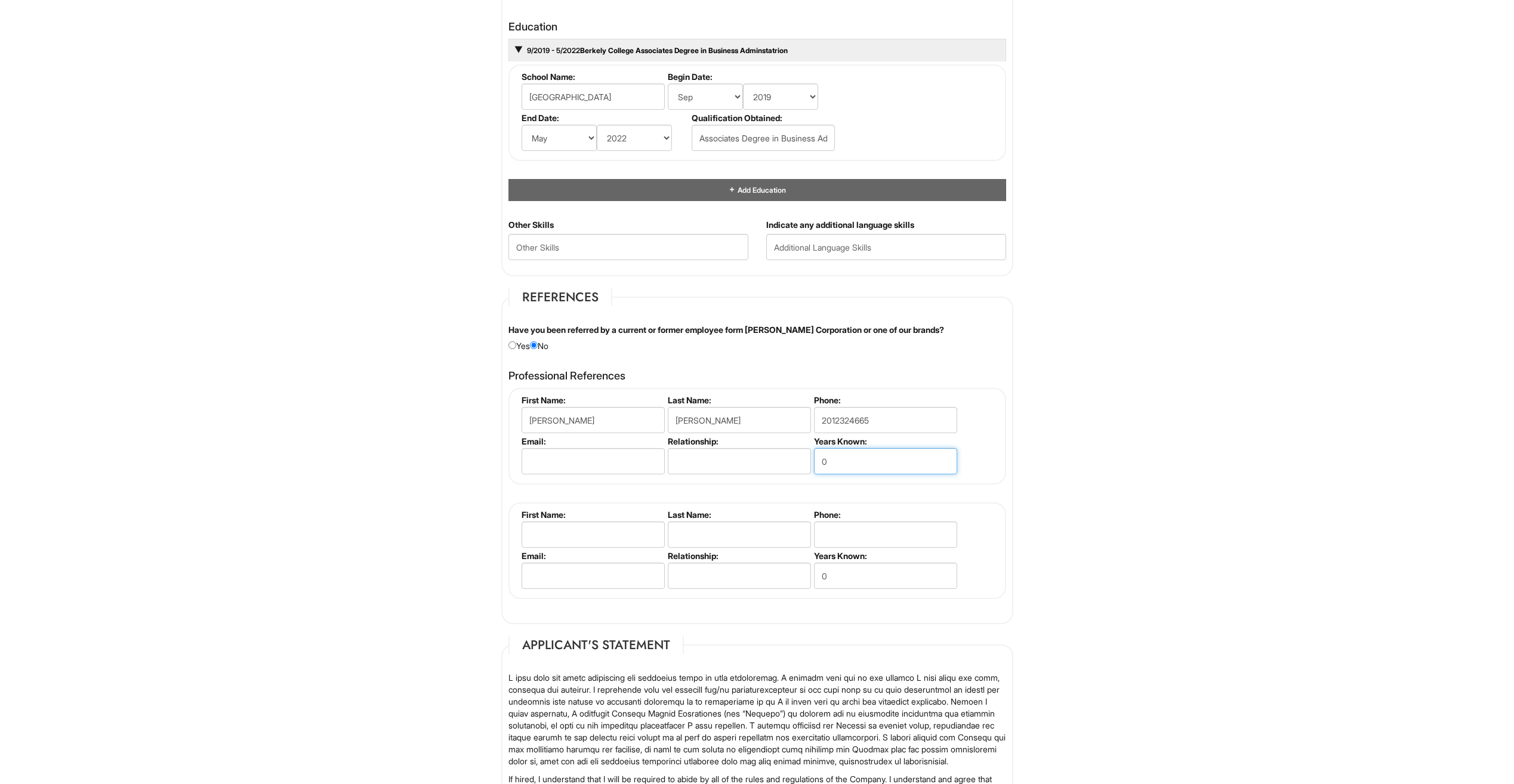
click at [827, 461] on input "0" at bounding box center [886, 461] width 143 height 26
type input "3"
click at [735, 463] on input "text" at bounding box center [739, 461] width 143 height 26
type input "Coworker"
click at [616, 532] on input "text" at bounding box center [593, 534] width 143 height 26
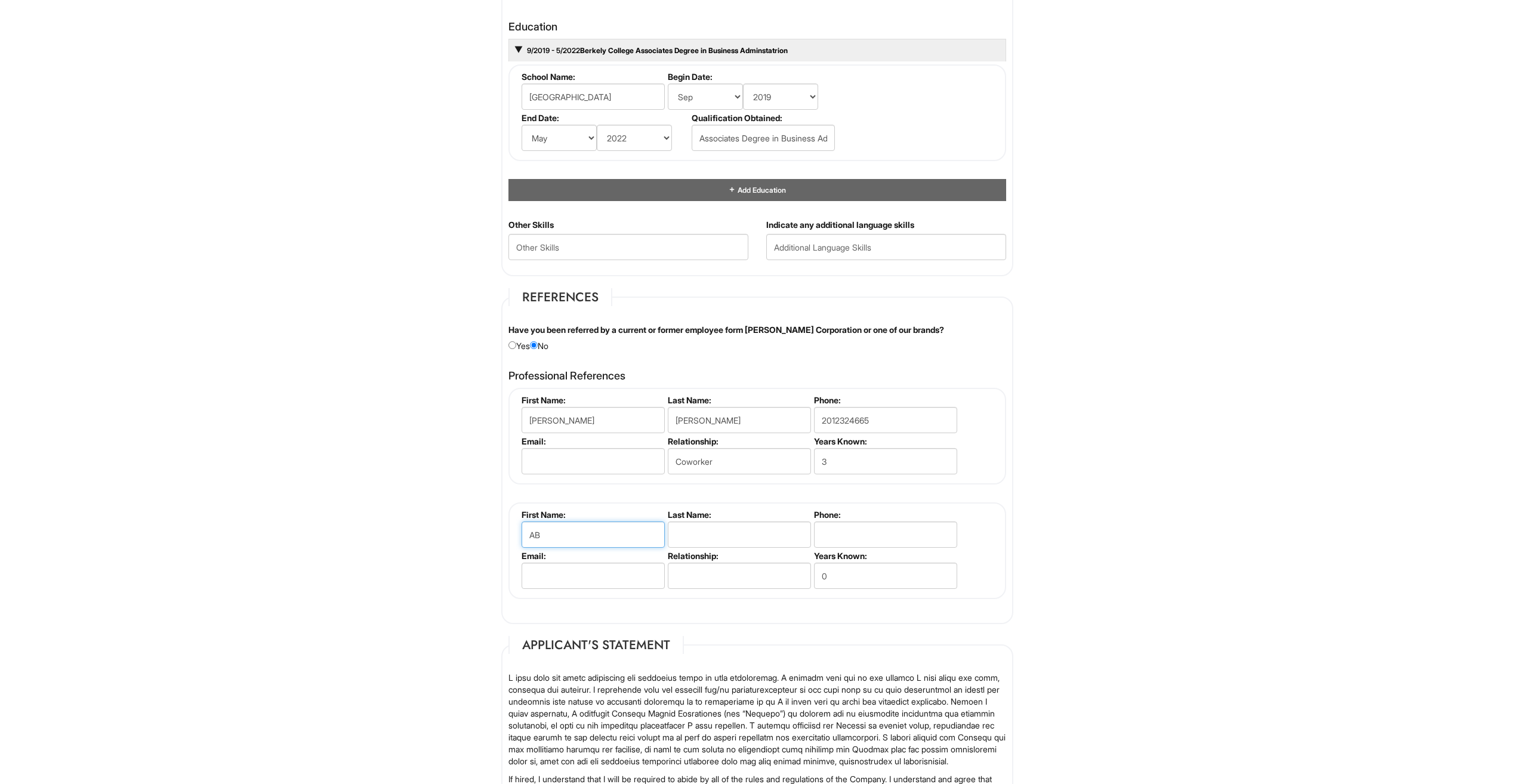
type input "Abel"
type input "Perez"
type input "2013755573"
click at [723, 572] on input "text" at bounding box center [739, 575] width 143 height 26
type input "Friend"
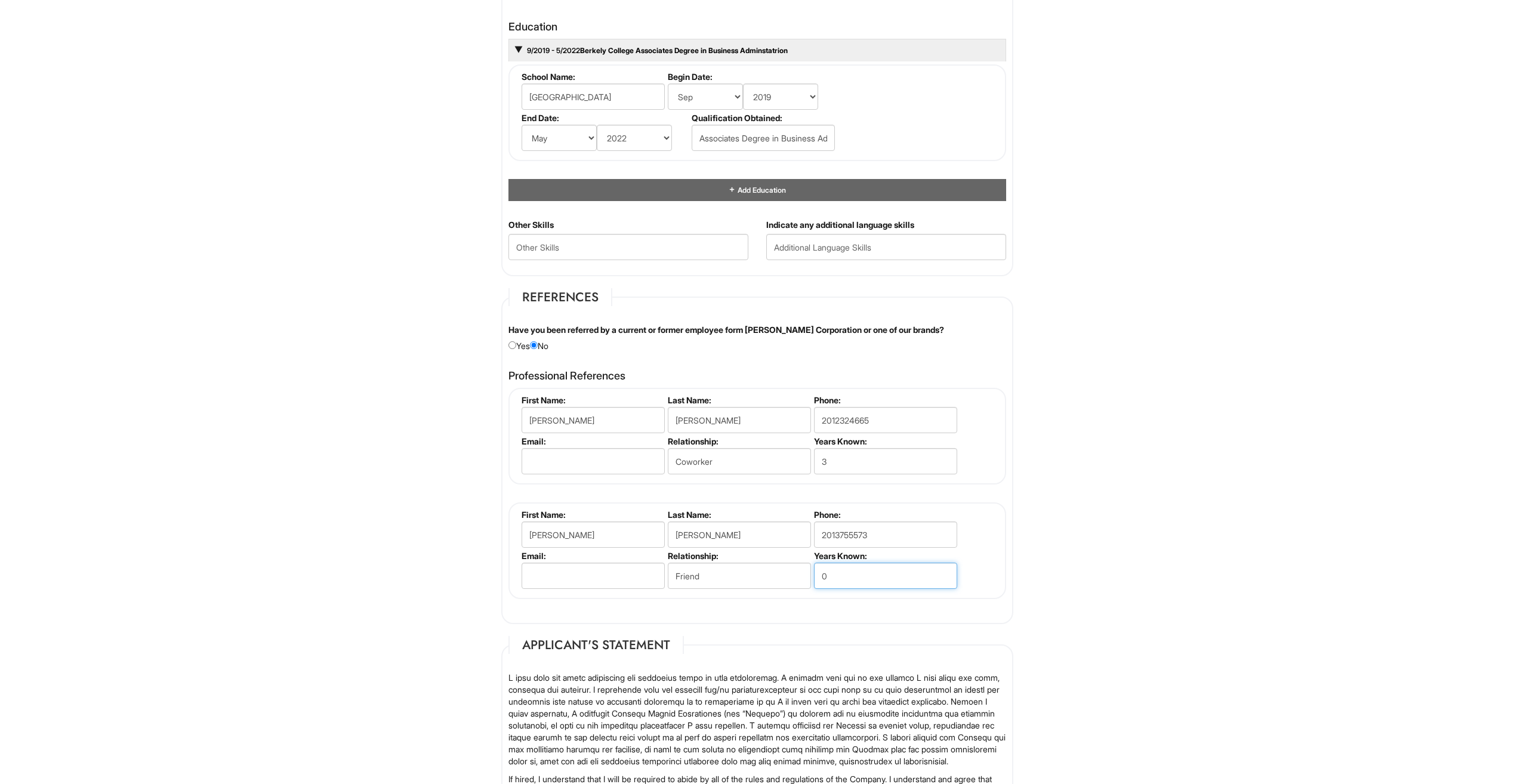
click at [836, 576] on input "0" at bounding box center [886, 575] width 143 height 26
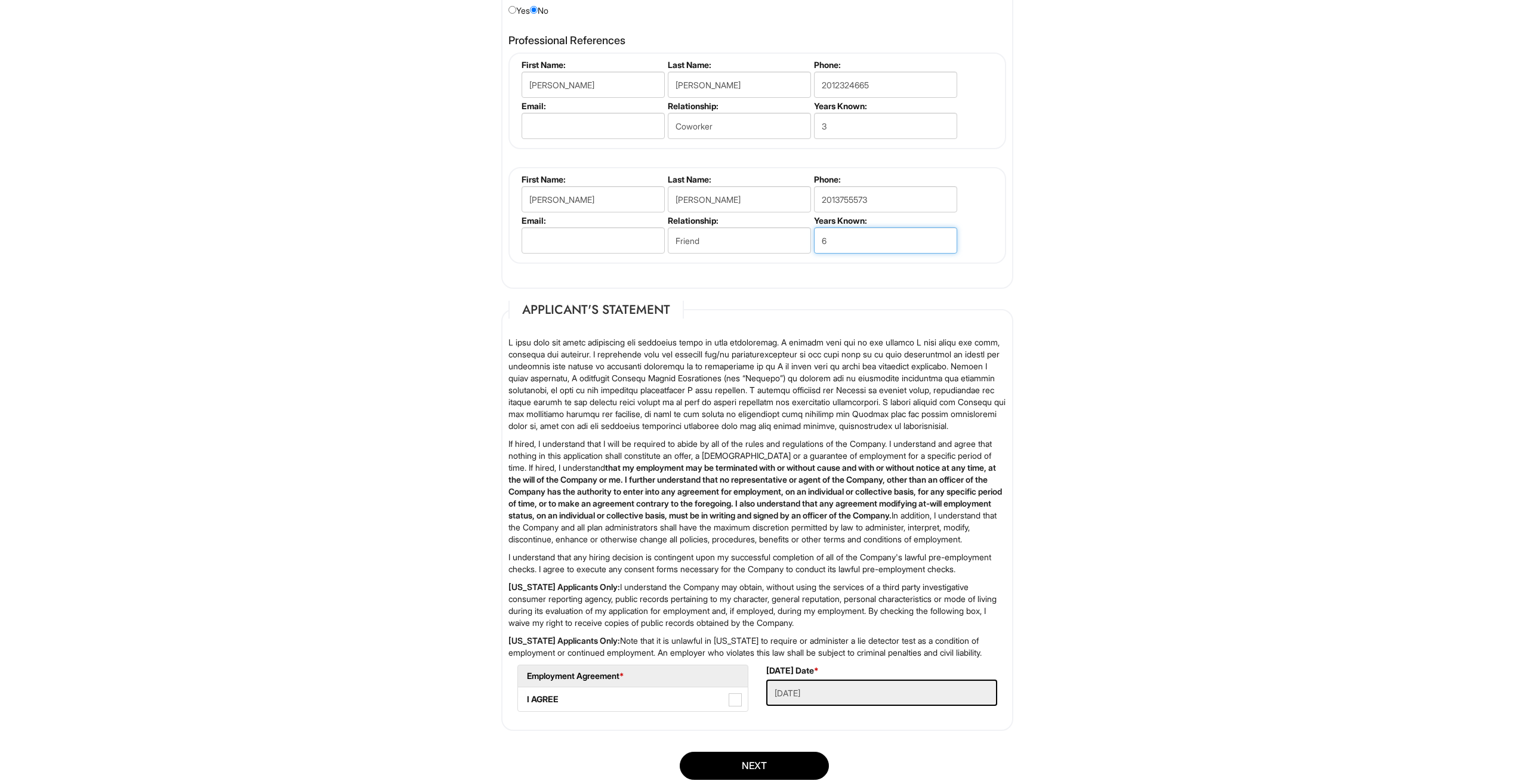
scroll to position [1595, 0]
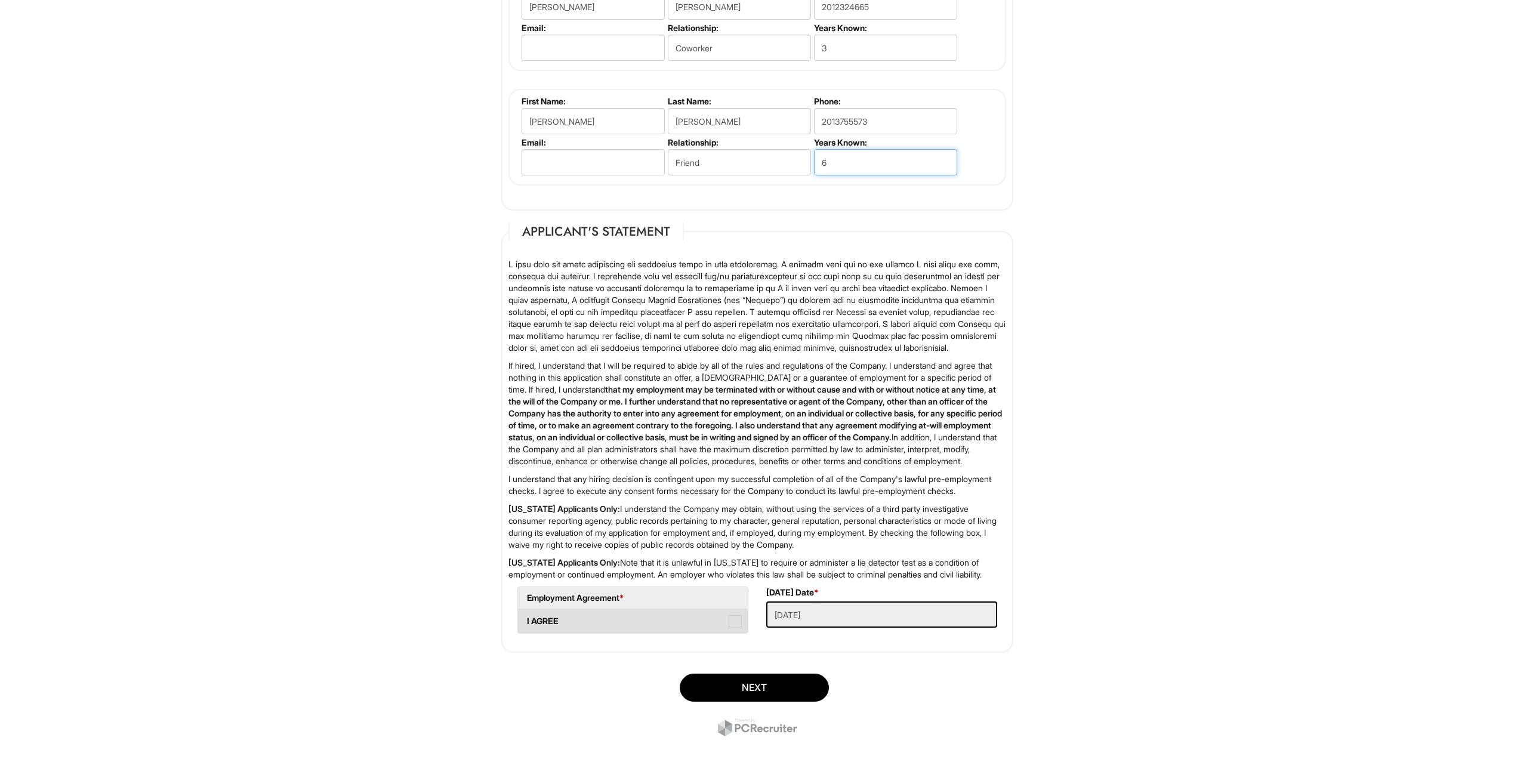
type input "6"
click at [733, 611] on label "I AGREE" at bounding box center [633, 621] width 230 height 24
click at [526, 612] on AGREE "I AGREE" at bounding box center [522, 615] width 8 height 8
checkbox AGREE "true"
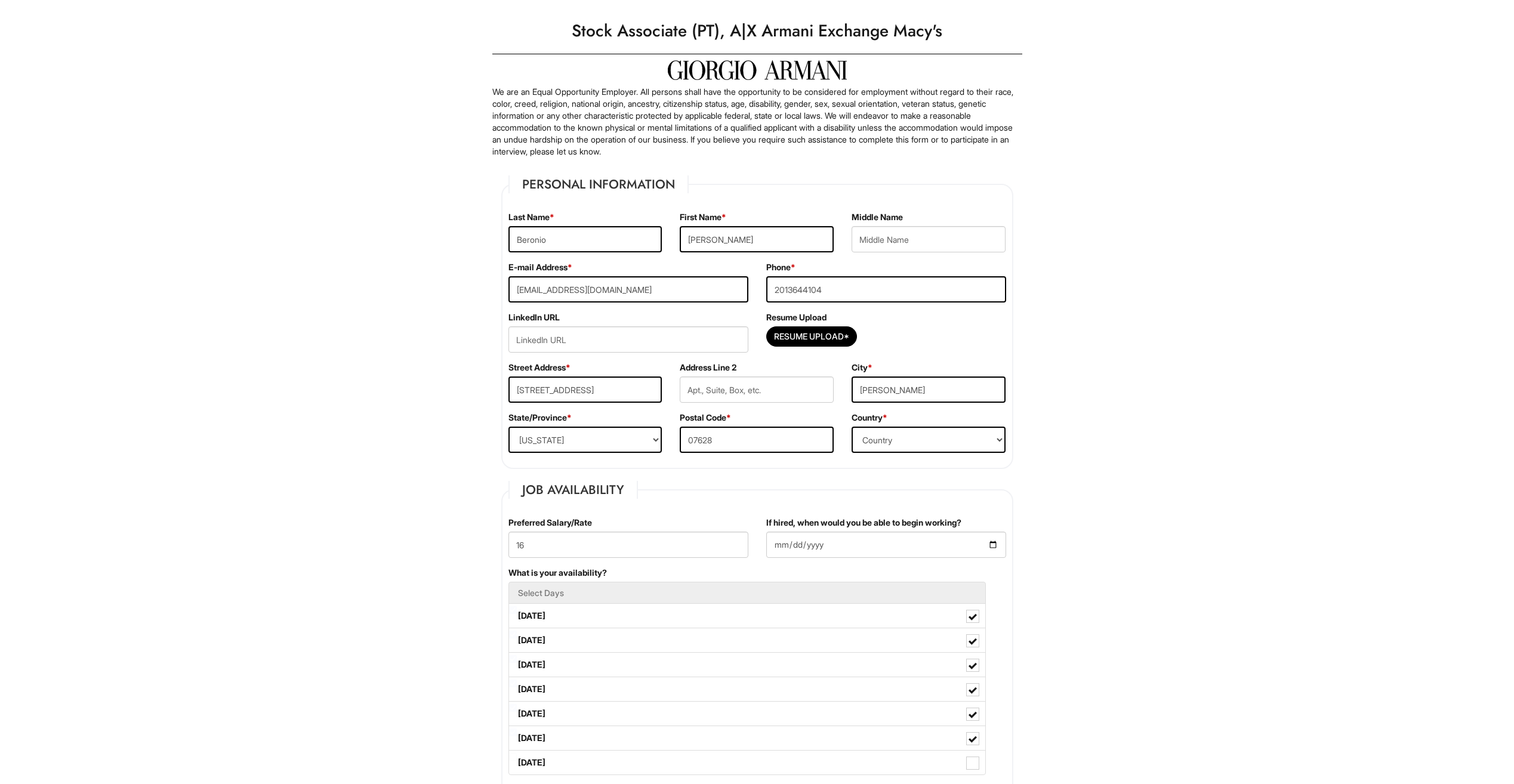
scroll to position [0, 0]
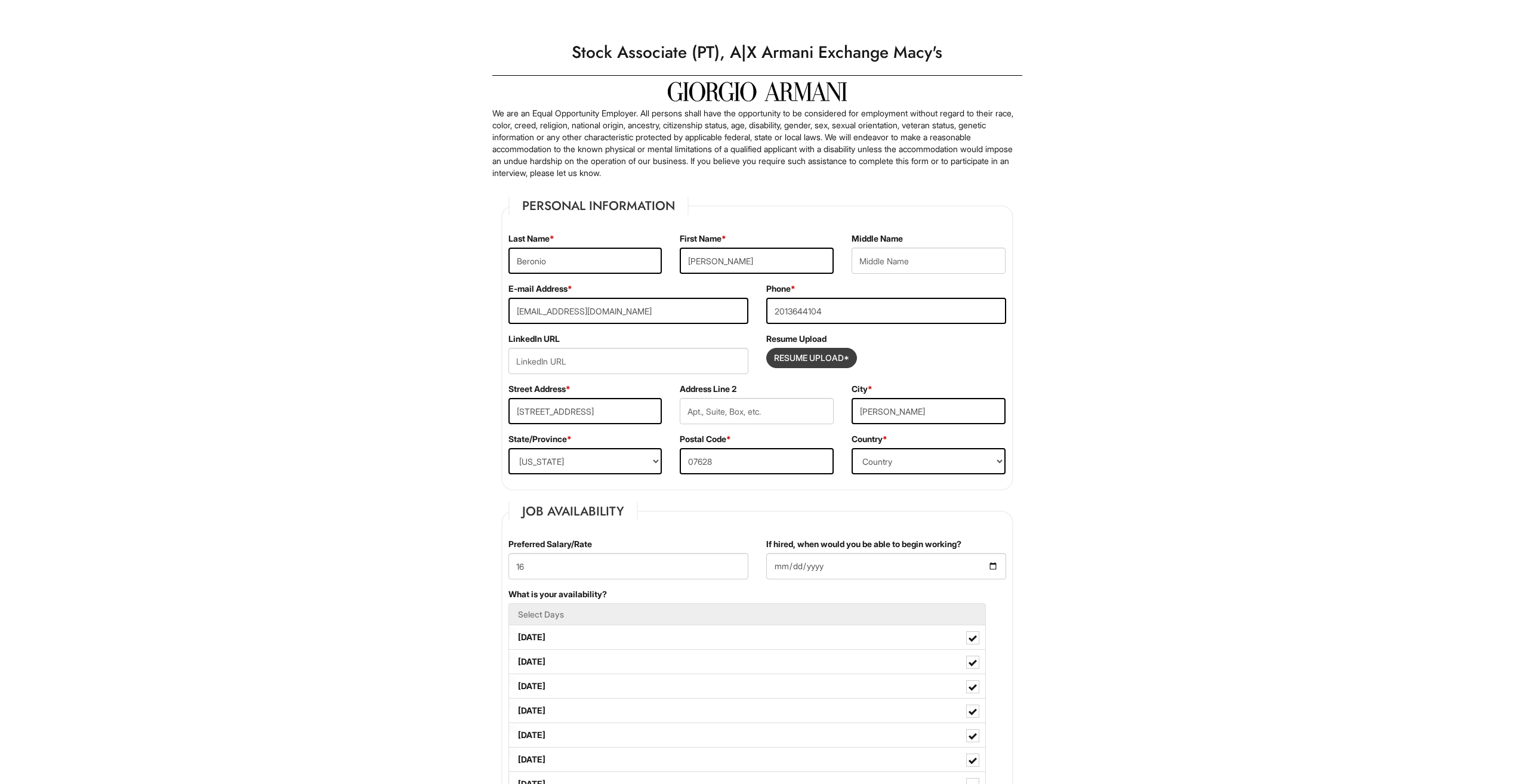
click at [817, 356] on input "Resume Upload*" at bounding box center [811, 358] width 89 height 19
type input "C:\fakepath\Updated Resume.pdf"
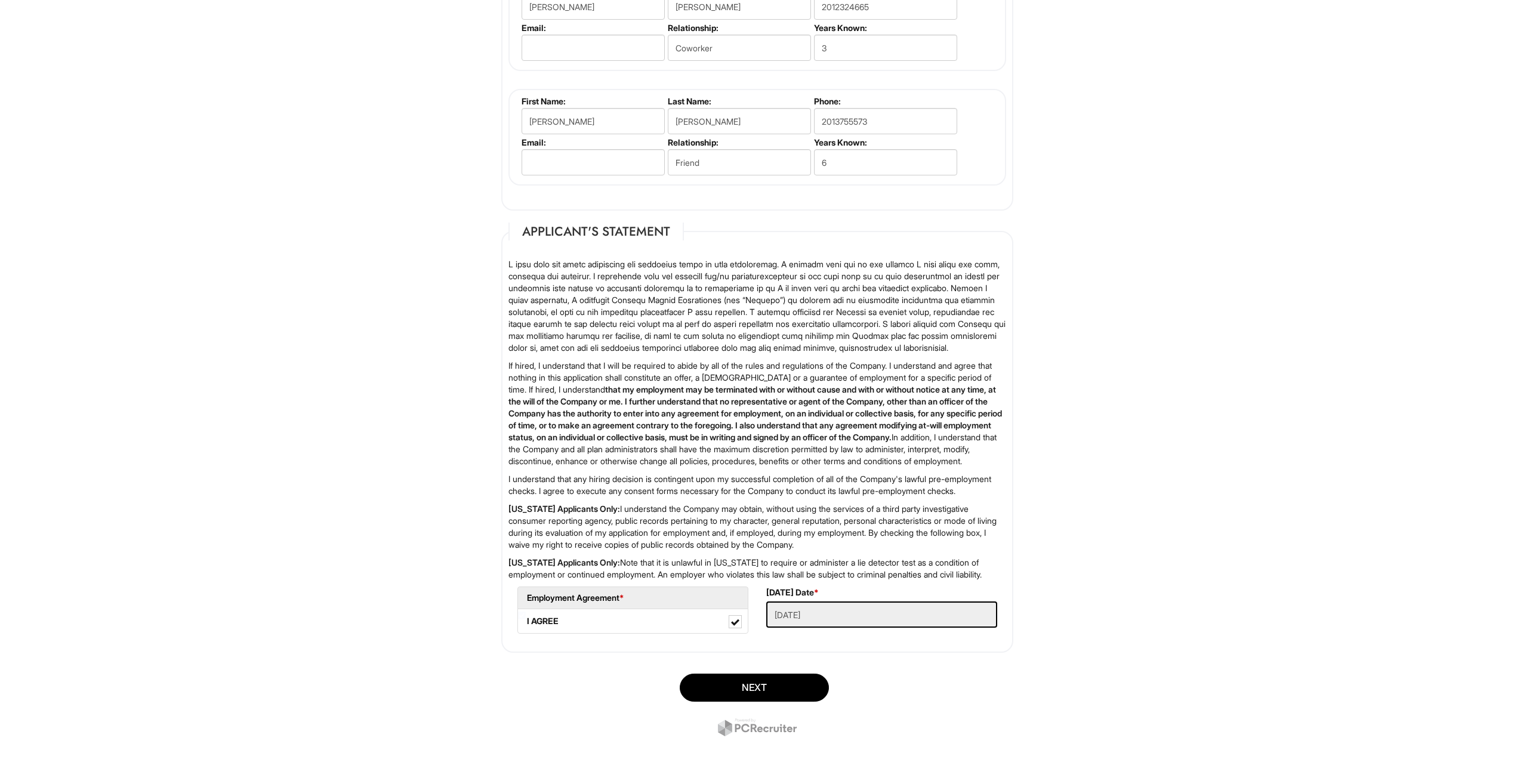
scroll to position [1595, 0]
click at [810, 702] on div "Next" at bounding box center [757, 707] width 530 height 84
click at [808, 695] on button "Next" at bounding box center [754, 688] width 149 height 28
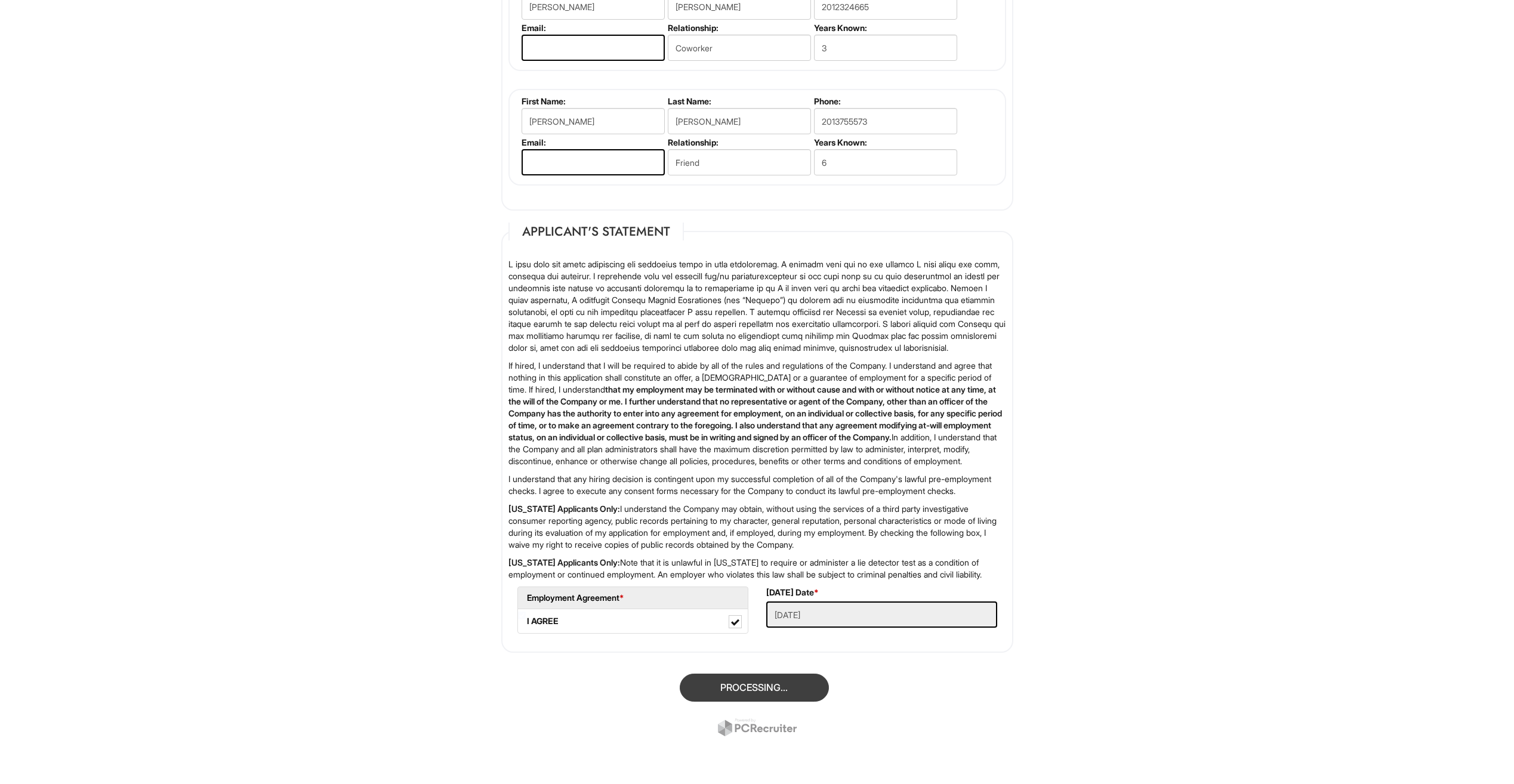
scroll to position [73, 0]
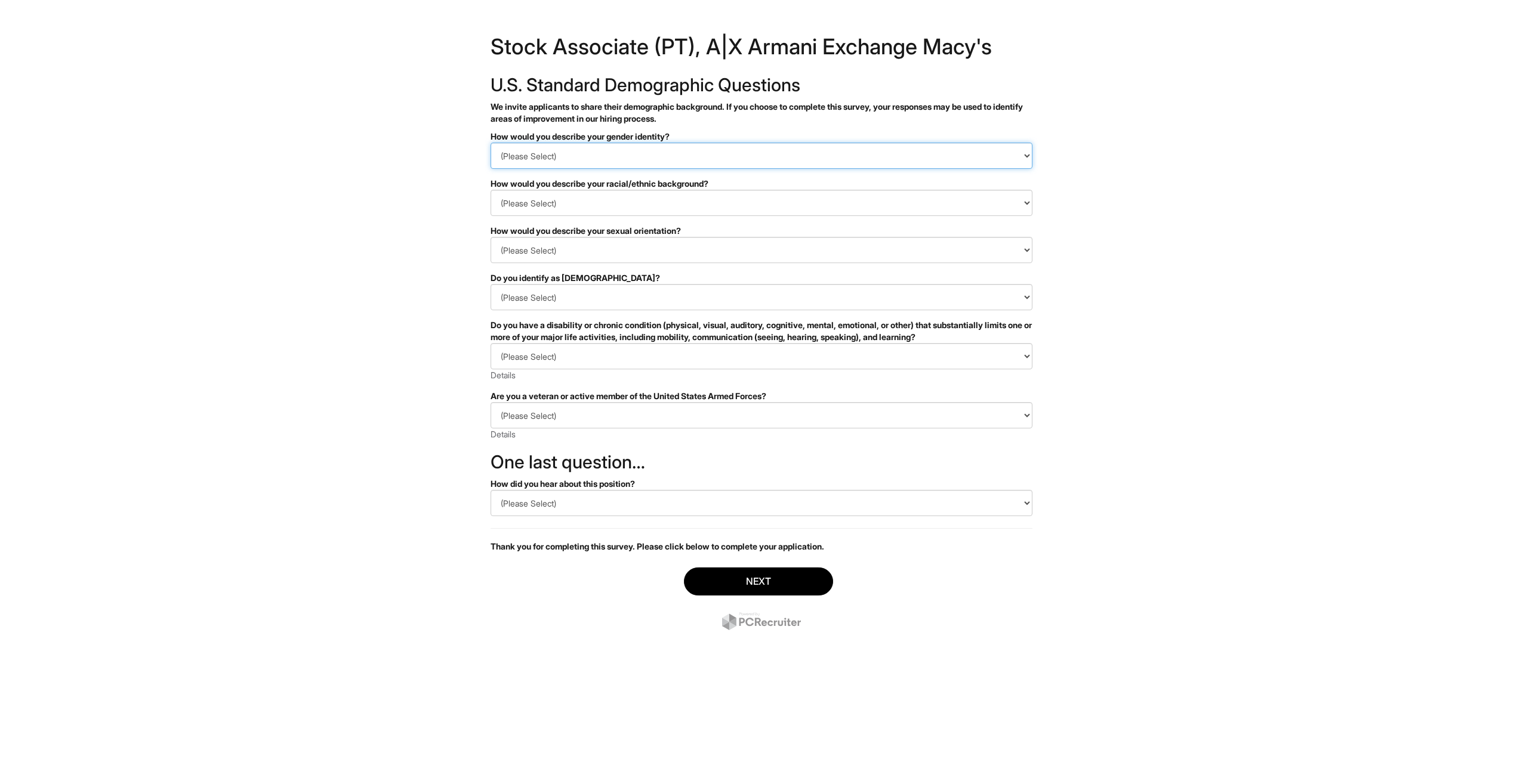
click at [675, 160] on select "(Please Select) Man Woman Non-binary I prefer to self-describe I don't wish to …" at bounding box center [762, 155] width 542 height 26
select select "Man"
click at [491, 143] on select "(Please Select) Man Woman Non-binary I prefer to self-describe I don't wish to …" at bounding box center [762, 155] width 542 height 26
click at [638, 202] on select "(Please Select) Black or of African descent East Asian Hispanic, Latinx or of S…" at bounding box center [762, 202] width 542 height 26
select select "White or European"
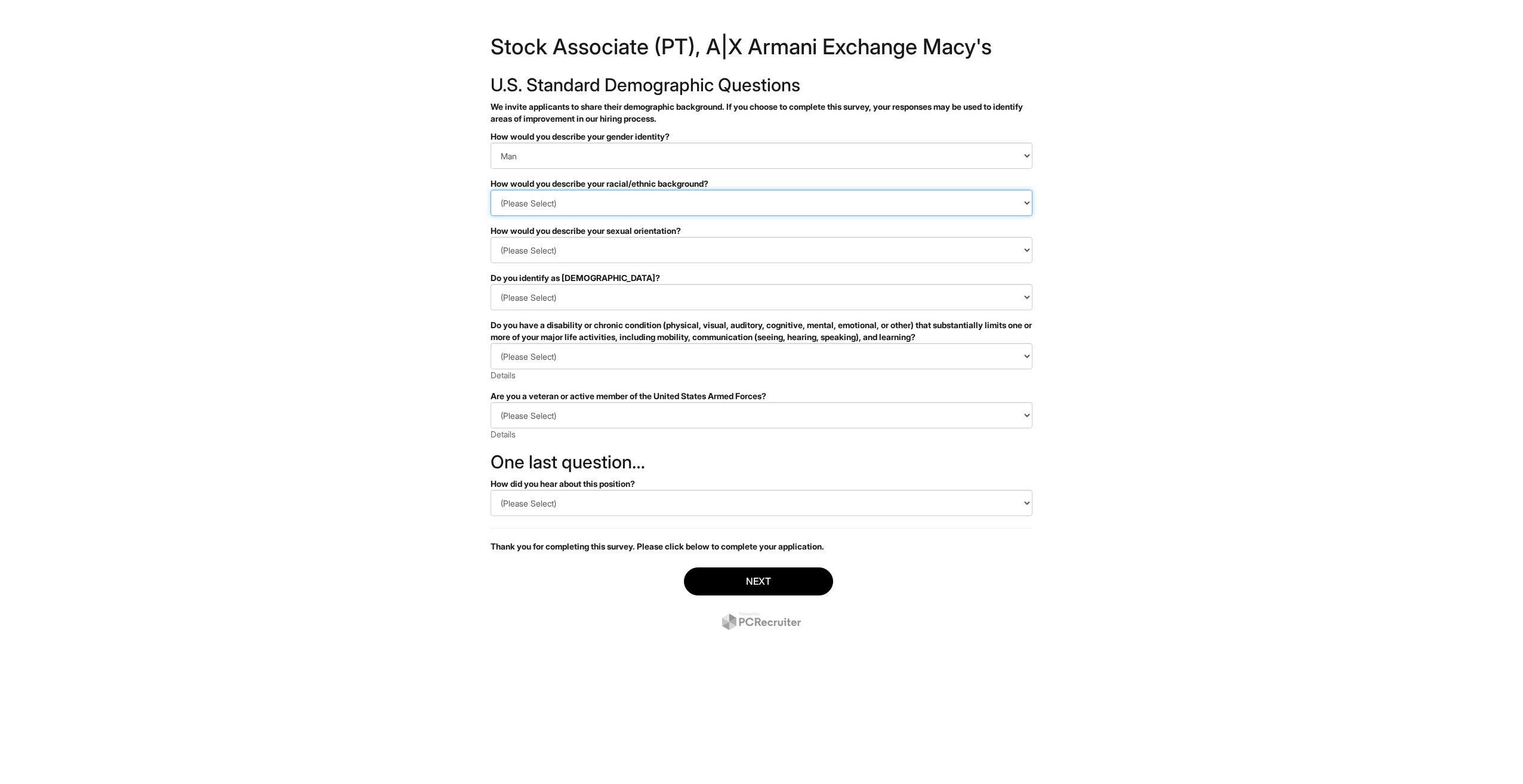
click at [491, 190] on select "(Please Select) Black or of African descent East Asian Hispanic, Latinx or of S…" at bounding box center [762, 202] width 542 height 26
click at [632, 248] on select "(Please Select) Asexual Bisexual and/or pansexual Gay Heterosexual Lesbian Quee…" at bounding box center [762, 250] width 542 height 26
select select "Heterosexual"
click at [491, 237] on select "(Please Select) Asexual Bisexual and/or pansexual Gay Heterosexual Lesbian Quee…" at bounding box center [762, 250] width 542 height 26
click at [628, 297] on select "(Please Select) Yes No I prefer to self-describe I don't wish to answer" at bounding box center [762, 297] width 542 height 26
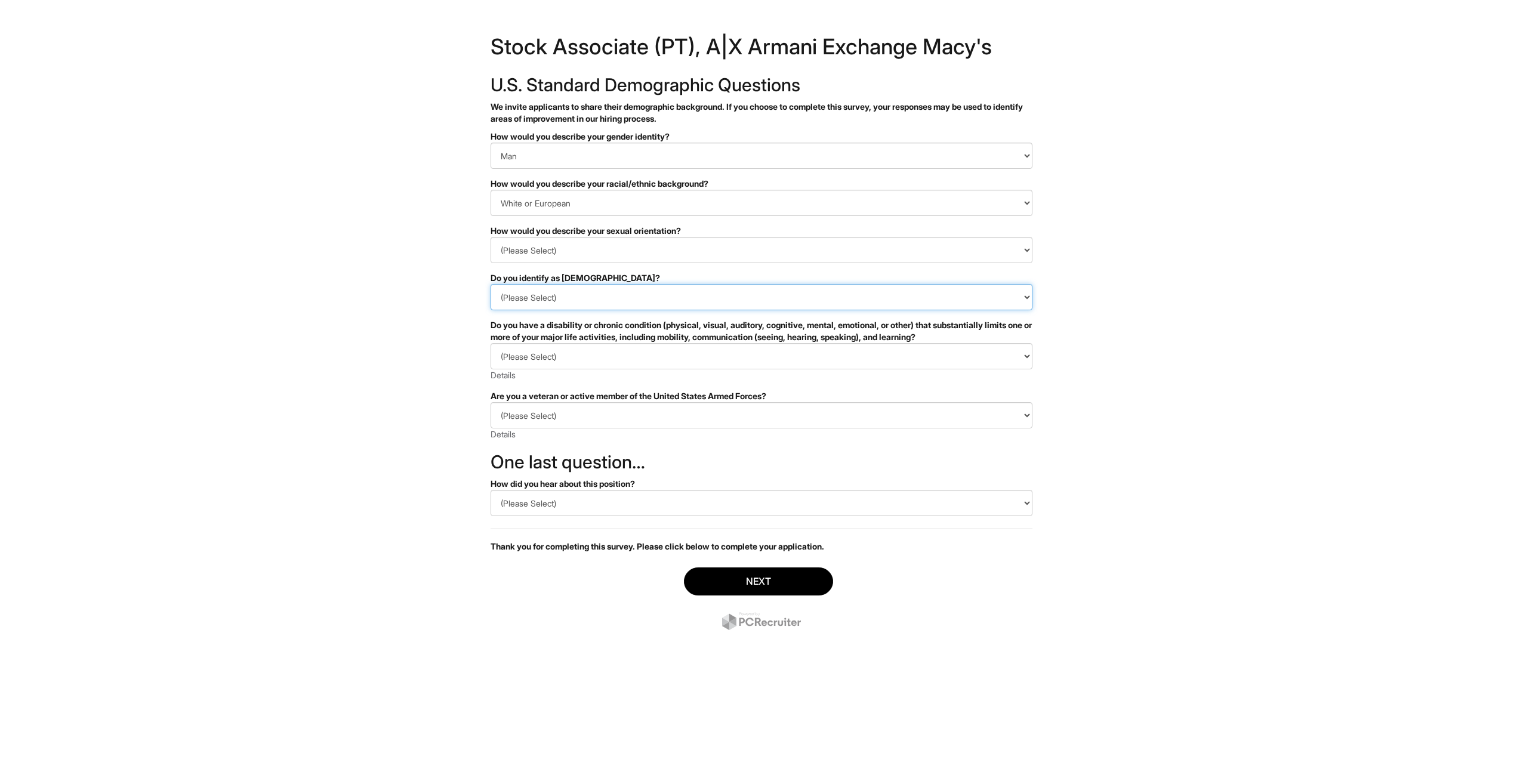
select select "No"
click at [491, 284] on select "(Please Select) Yes No I prefer to self-describe I don't wish to answer" at bounding box center [762, 297] width 542 height 26
click at [620, 361] on select "(Please Select) YES, I HAVE A DISABILITY (or previously had a disability) NO, I…" at bounding box center [762, 356] width 542 height 26
select select "NO, I DON'T HAVE A DISABILITY"
click at [491, 343] on select "(Please Select) YES, I HAVE A DISABILITY (or previously had a disability) NO, I…" at bounding box center [762, 356] width 542 height 26
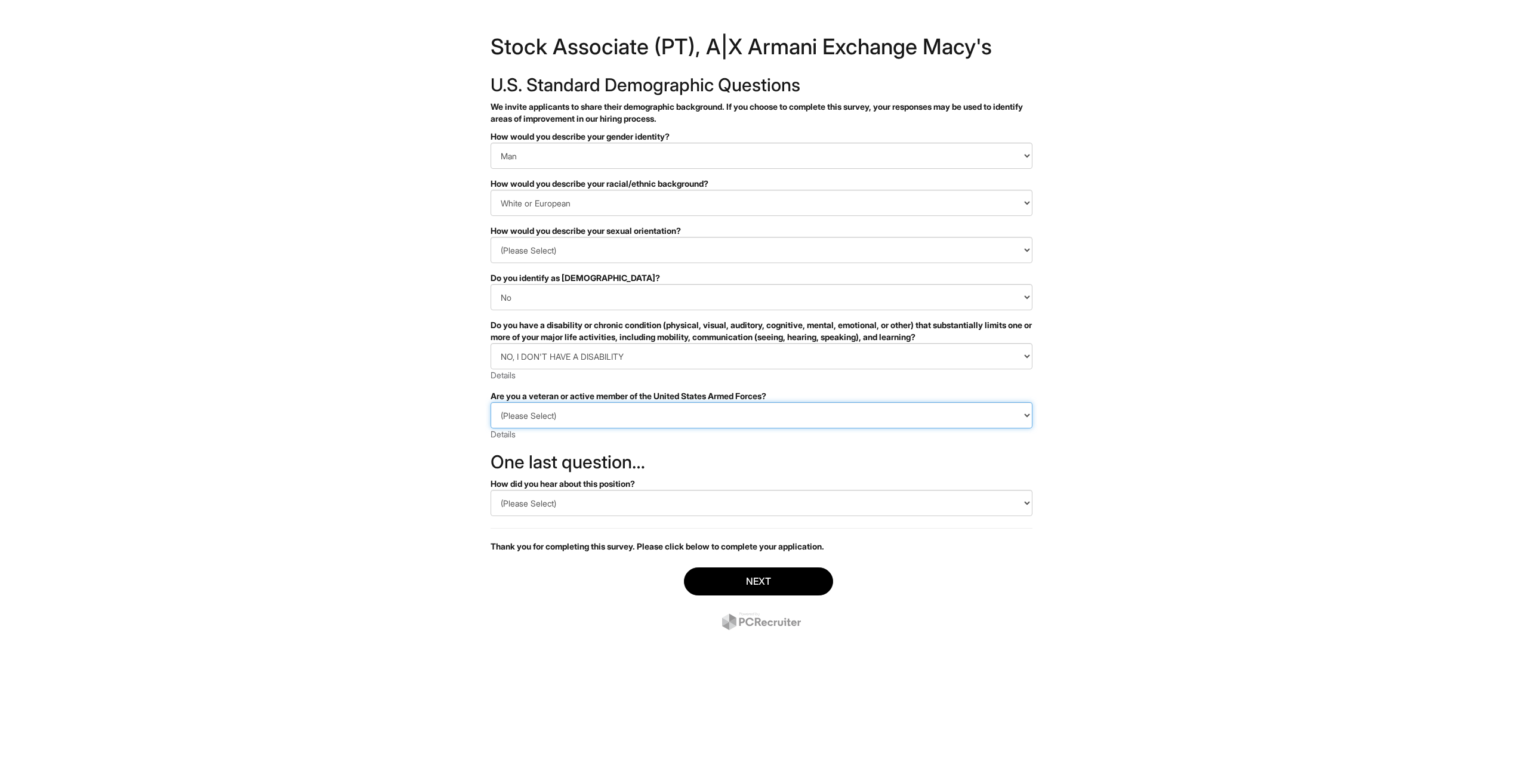
drag, startPoint x: 603, startPoint y: 408, endPoint x: 606, endPoint y: 418, distance: 10.4
click at [603, 408] on select "(Please Select) I IDENTIFY AS ONE OR MORE OF THE CLASSIFICATIONS OF PROTECTED V…" at bounding box center [762, 414] width 542 height 26
select select "I AM NOT A PROTECTED VETERAN"
click at [491, 402] on select "(Please Select) I IDENTIFY AS ONE OR MORE OF THE CLASSIFICATIONS OF PROTECTED V…" at bounding box center [762, 414] width 542 height 26
click at [620, 491] on select "(Please Select) CareerBuilder Indeed LinkedIn Monster Referral Other" at bounding box center [762, 503] width 542 height 26
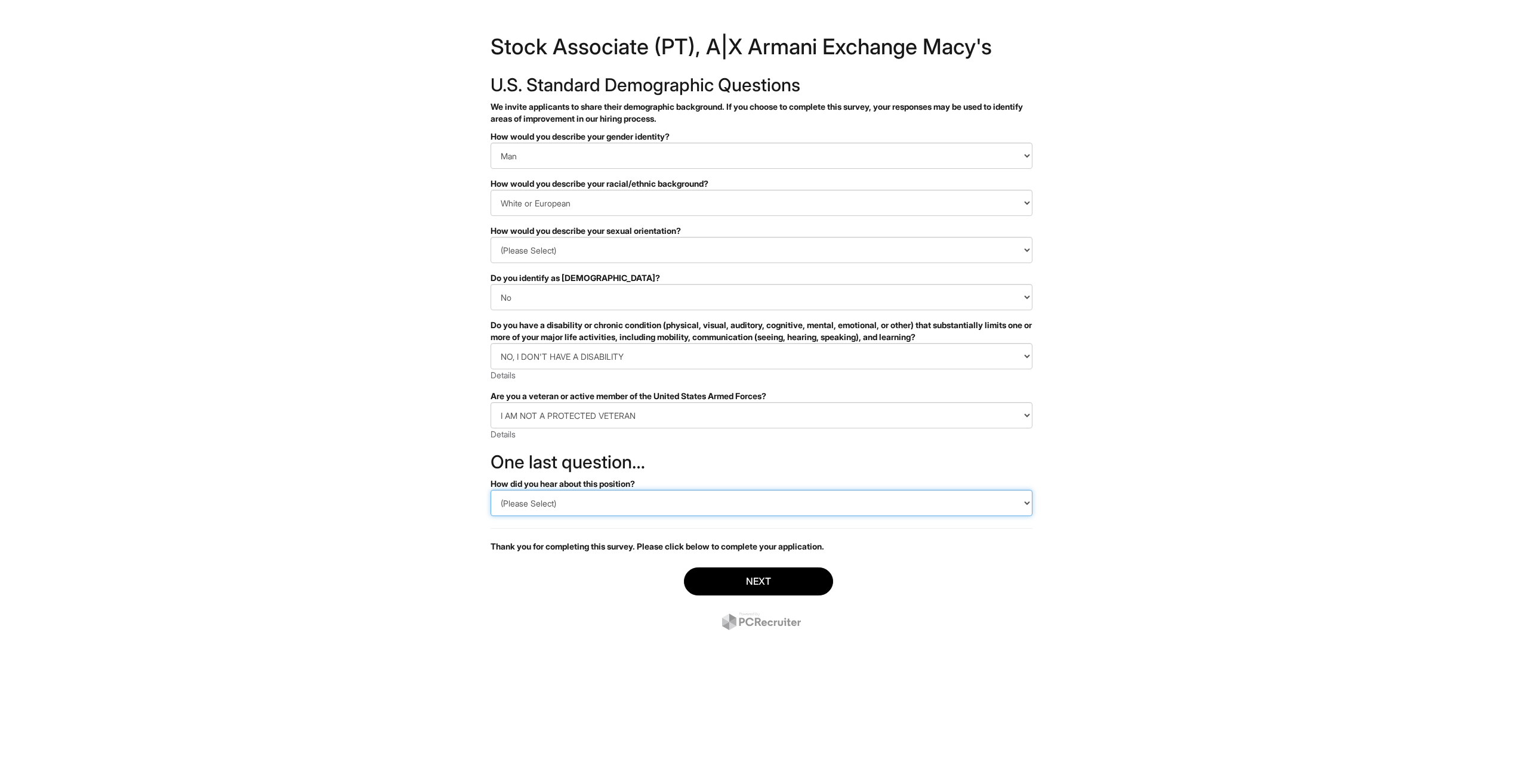
select select "Indeed"
click at [491, 490] on select "(Please Select) CareerBuilder Indeed LinkedIn Monster Referral Other" at bounding box center [762, 503] width 542 height 26
click at [749, 586] on button "Next" at bounding box center [758, 581] width 149 height 28
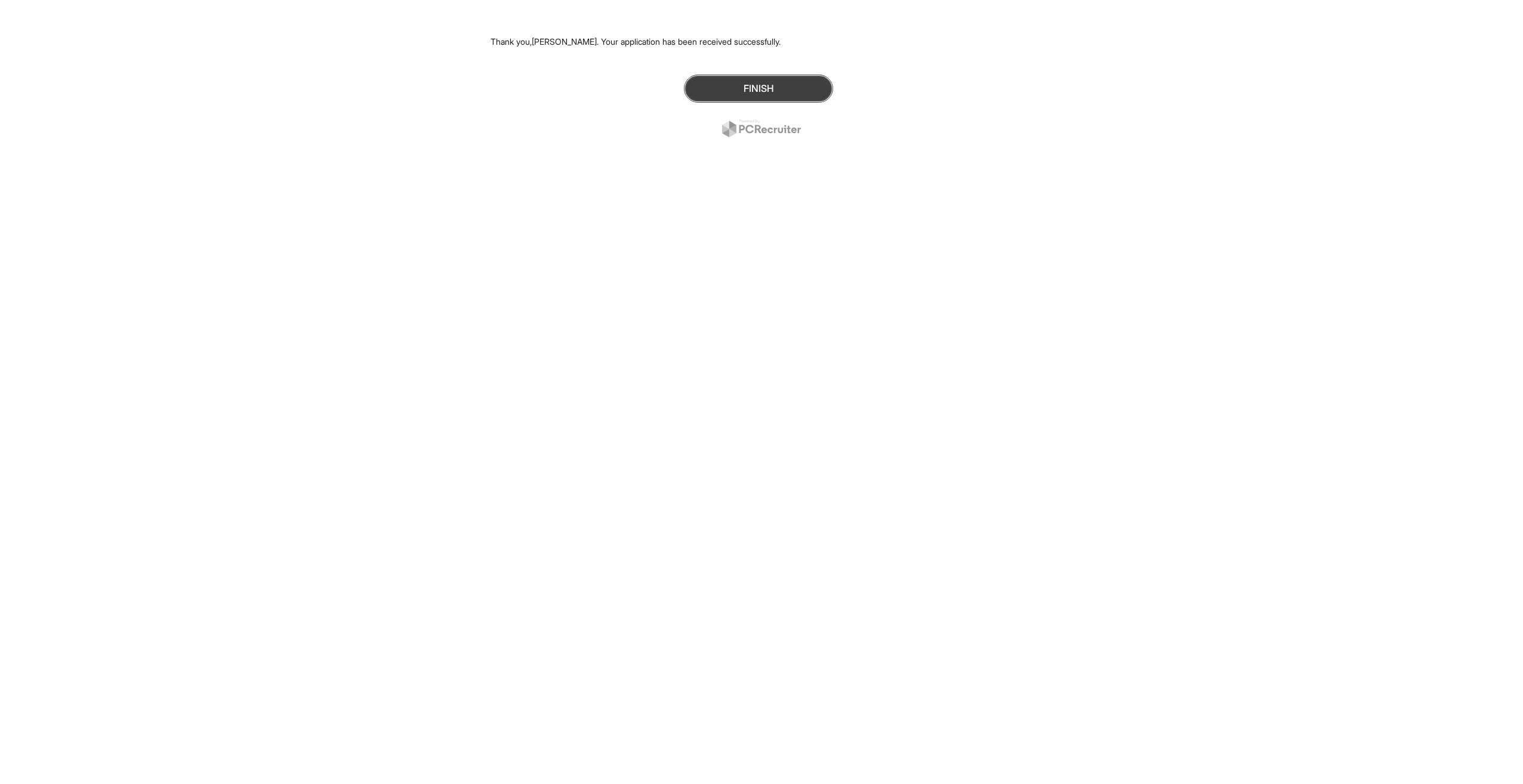
click at [816, 94] on button "Finish" at bounding box center [758, 89] width 149 height 28
